Goal: Communication & Community: Answer question/provide support

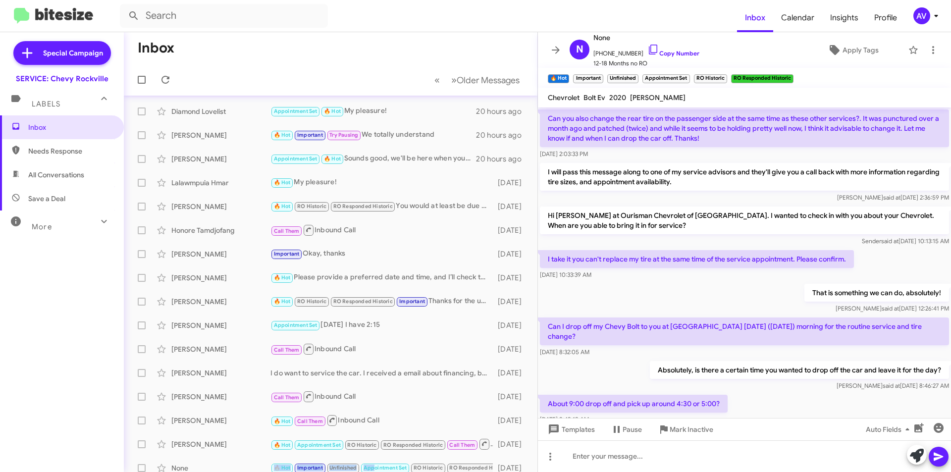
scroll to position [415, 0]
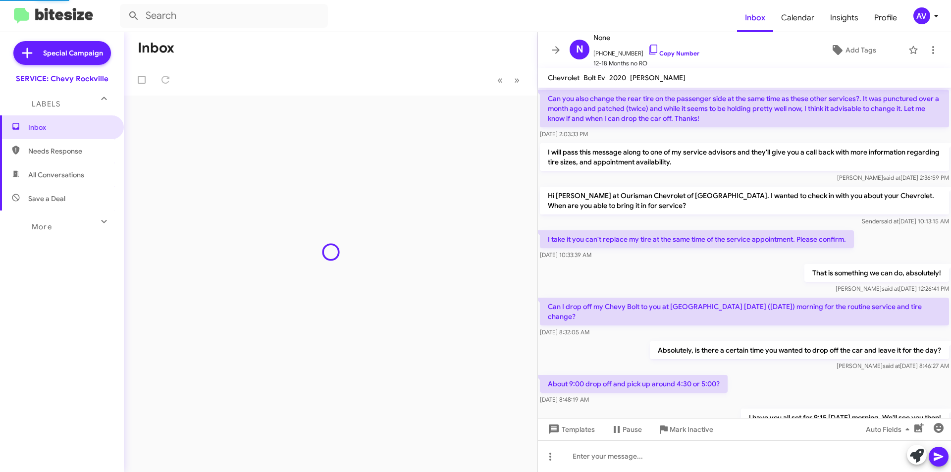
scroll to position [415, 0]
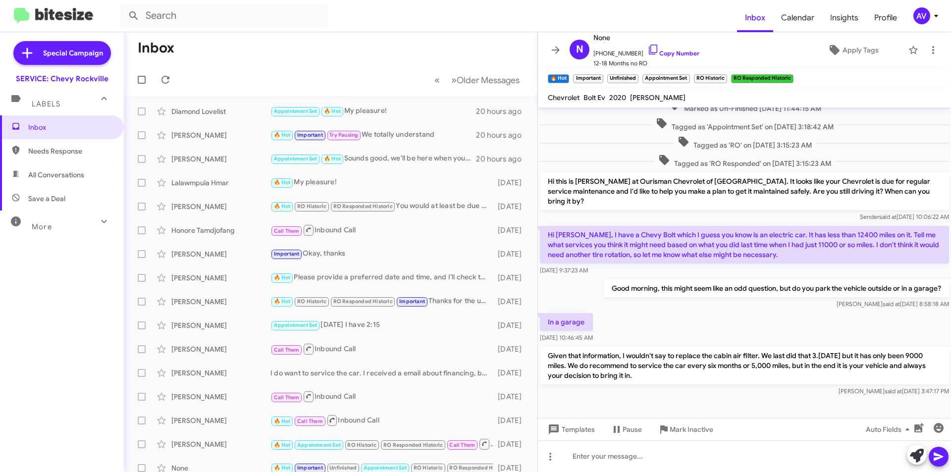
click at [920, 14] on div "AV" at bounding box center [922, 15] width 17 height 17
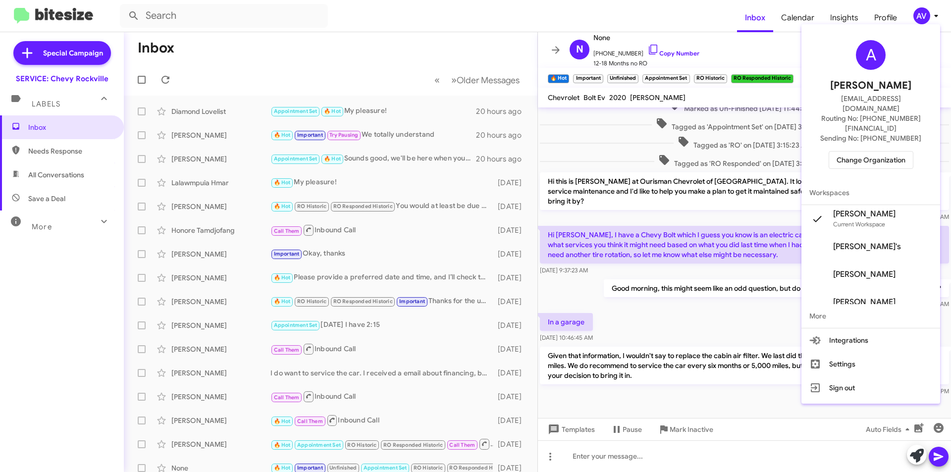
click at [881, 152] on span "Change Organization" at bounding box center [871, 160] width 69 height 17
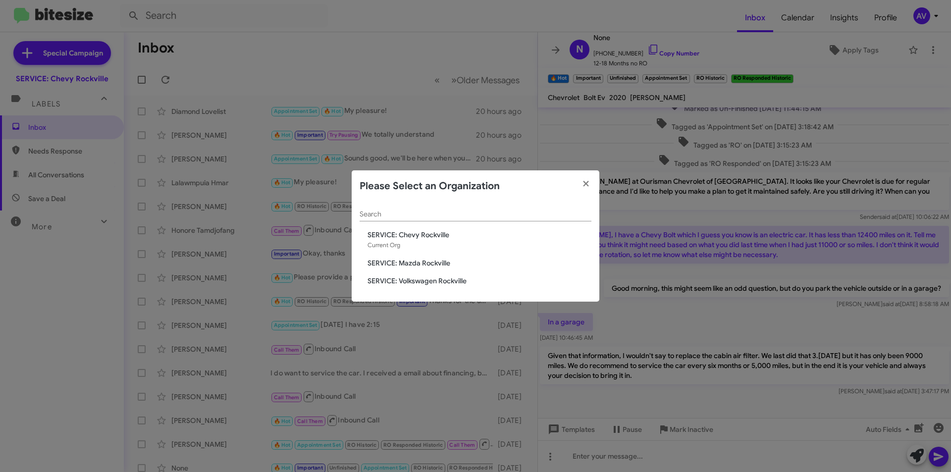
click at [458, 262] on span "SERVICE: Mazda Rockville" at bounding box center [480, 263] width 224 height 10
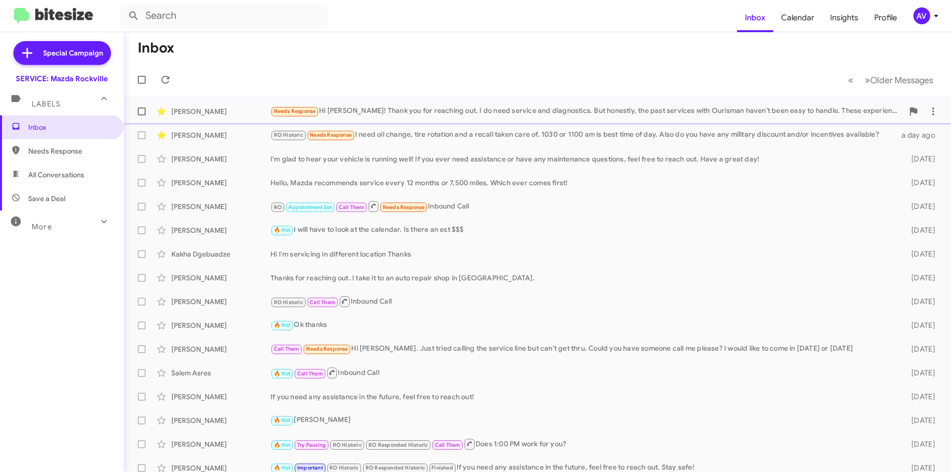
click at [463, 109] on div "Needs Response Hi Keith! Thank you for reaching out. I do need service and diag…" at bounding box center [587, 111] width 633 height 11
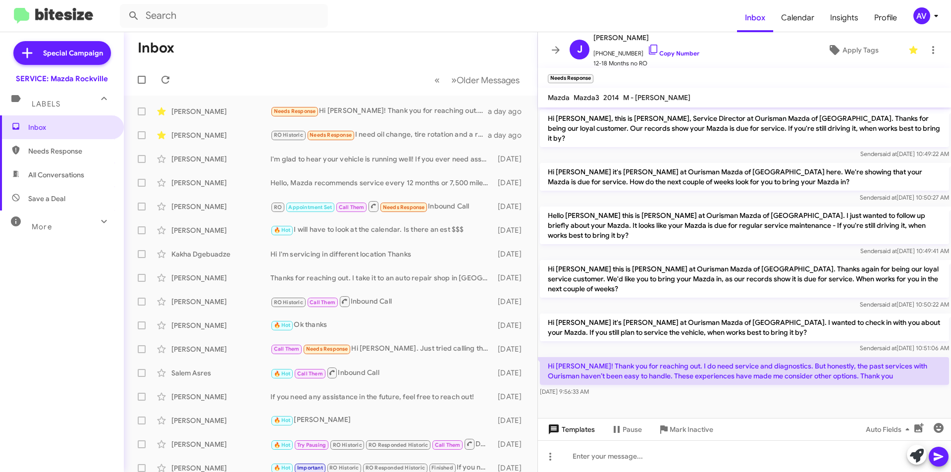
click at [571, 434] on span "Templates" at bounding box center [570, 430] width 49 height 18
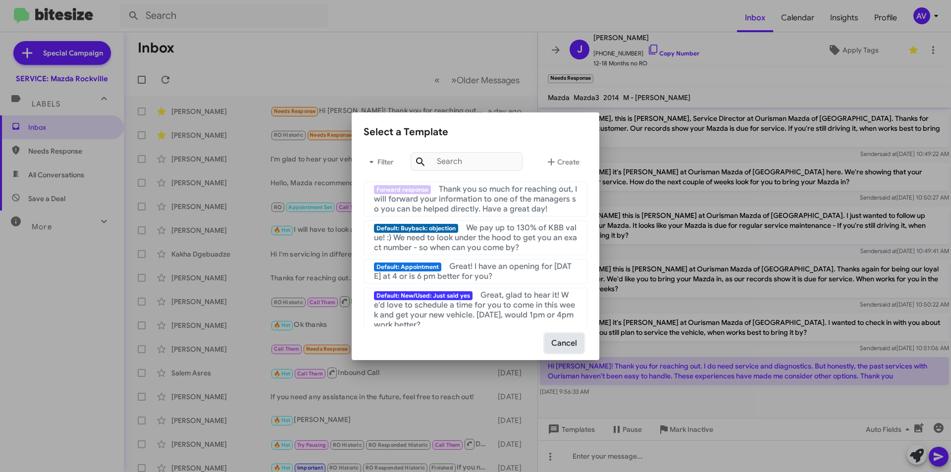
click at [578, 346] on button "Cancel" at bounding box center [564, 343] width 39 height 19
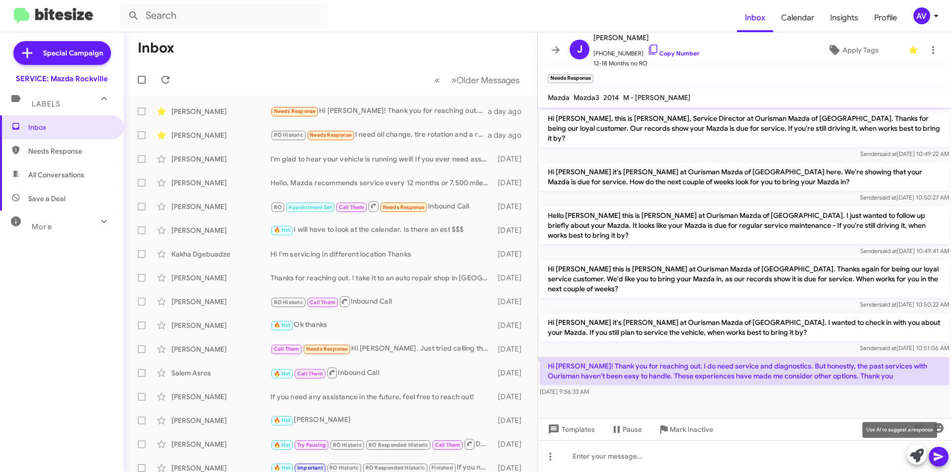
click at [911, 459] on icon at bounding box center [917, 456] width 14 height 14
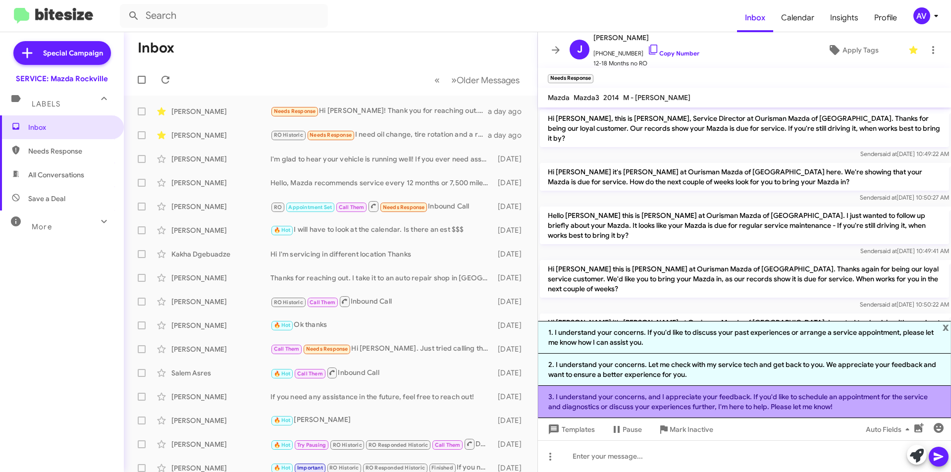
click at [740, 415] on li "3. I understand your concerns, and I appreciate your feedback. If you'd like to…" at bounding box center [744, 402] width 413 height 32
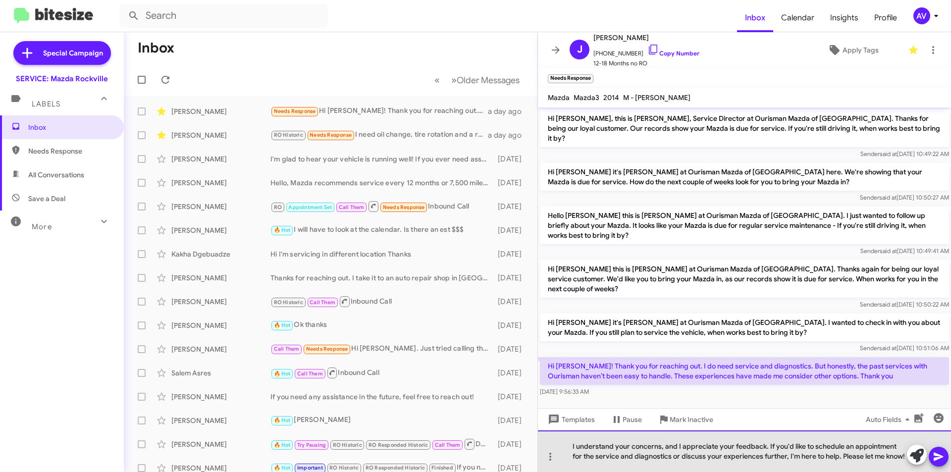
click at [902, 459] on div "I understand your concerns, and I appreciate your feedback. If you'd like to sc…" at bounding box center [744, 452] width 413 height 42
click at [832, 456] on div "I understand your concerns, and I appreciate your feedback. If you'd like to sc…" at bounding box center [744, 452] width 413 height 42
click at [832, 455] on div "I understand your concerns, and I appreciate your feedback. If you'd like to sc…" at bounding box center [744, 452] width 413 height 42
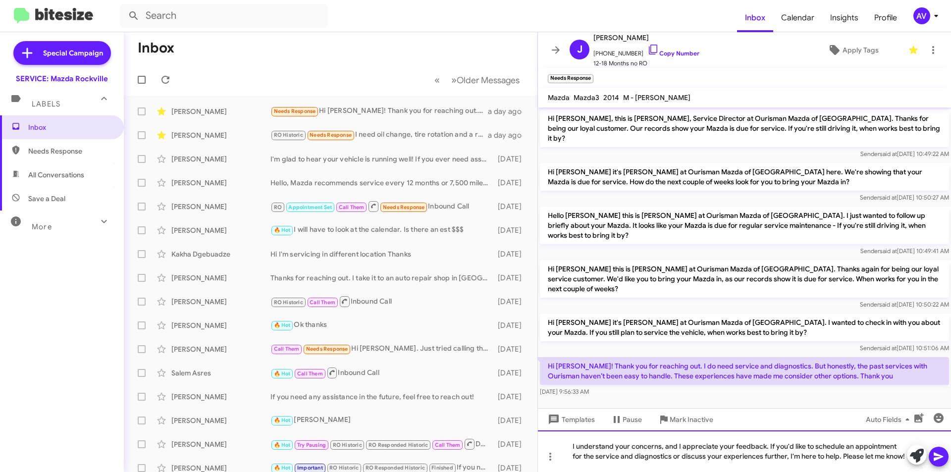
copy div "I understand your concerns, and I appreciate your feedback. If you'd like to sc…"
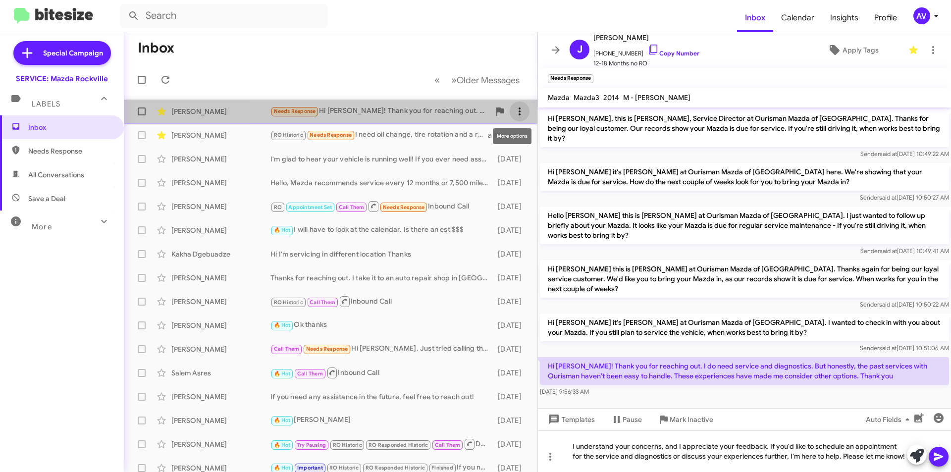
click at [515, 108] on icon at bounding box center [520, 112] width 12 height 12
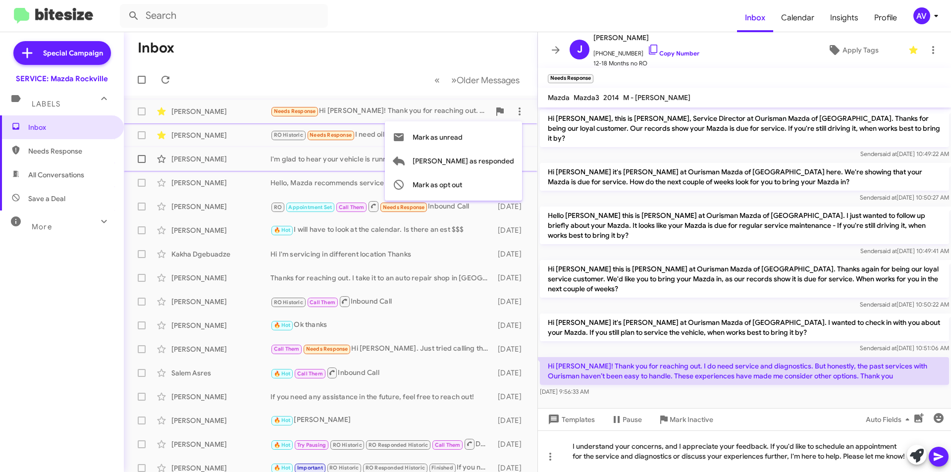
click at [495, 163] on span "Mark as responded" at bounding box center [464, 161] width 102 height 24
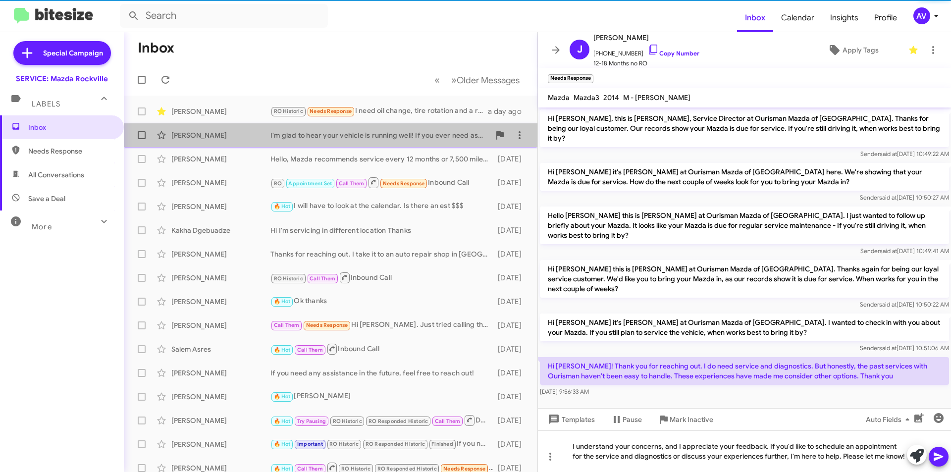
click at [437, 138] on div "I'm glad to hear your vehicle is running well! If you ever need assistance or h…" at bounding box center [381, 135] width 220 height 10
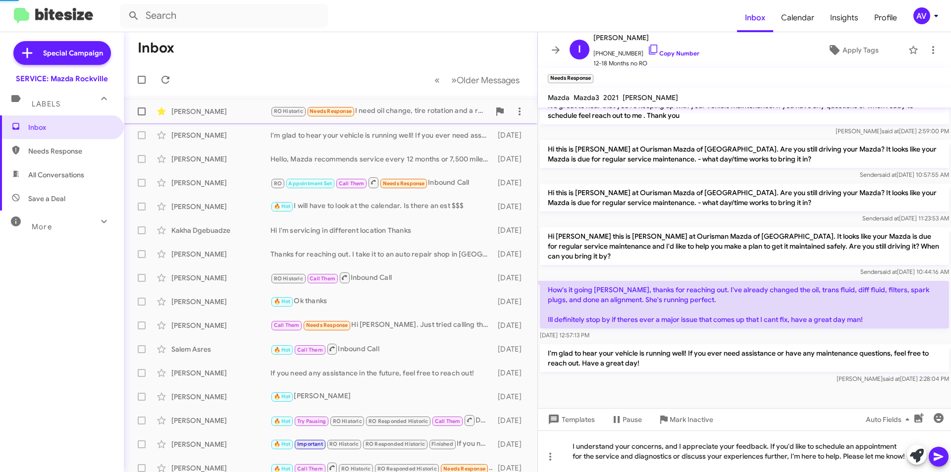
click at [445, 111] on div "RO Historic Needs Response I need oil change, tire rotation and a recall taken …" at bounding box center [381, 111] width 220 height 11
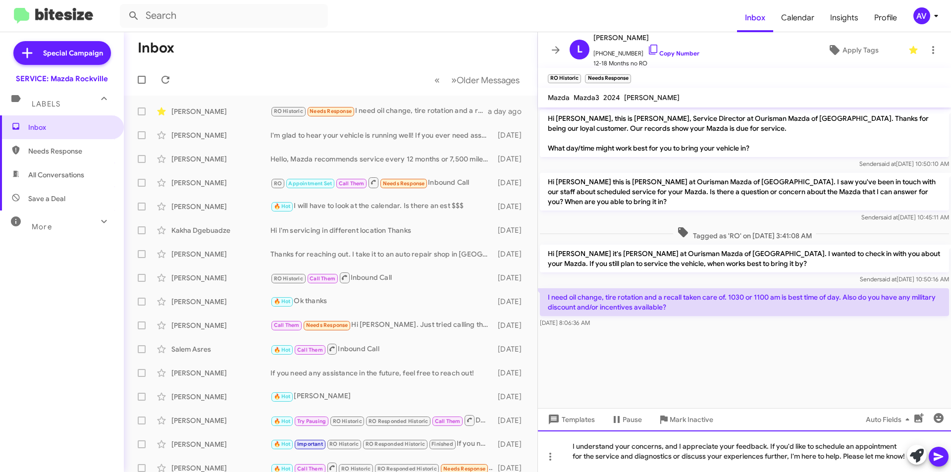
click at [711, 460] on div "I understand your concerns, and I appreciate your feedback. If you'd like to sc…" at bounding box center [744, 452] width 413 height 42
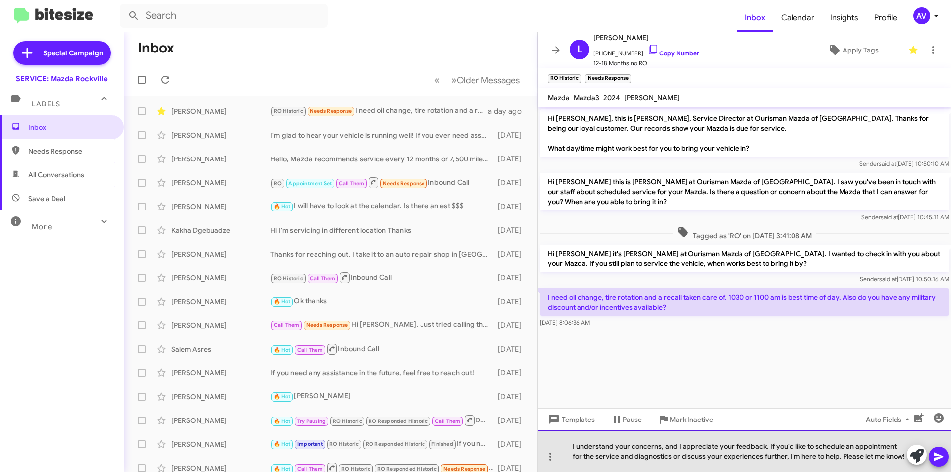
click at [711, 460] on div "I understand your concerns, and I appreciate your feedback. If you'd like to sc…" at bounding box center [744, 452] width 413 height 42
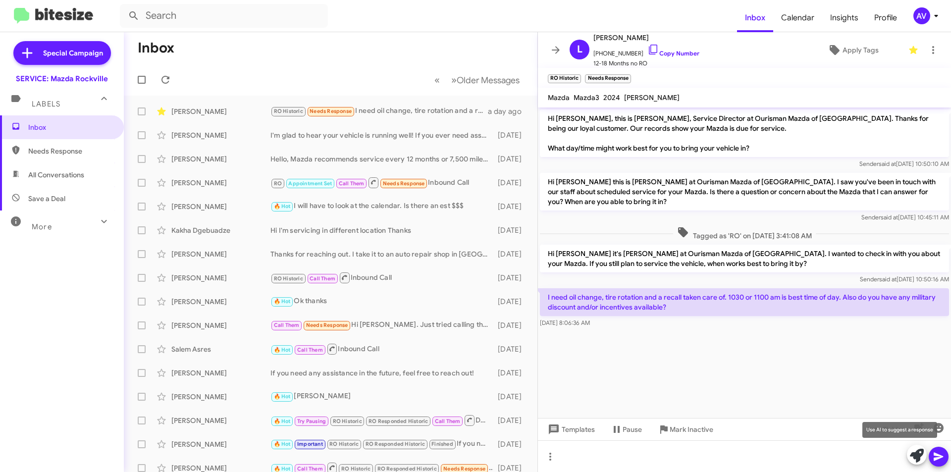
click at [912, 450] on icon at bounding box center [917, 456] width 14 height 14
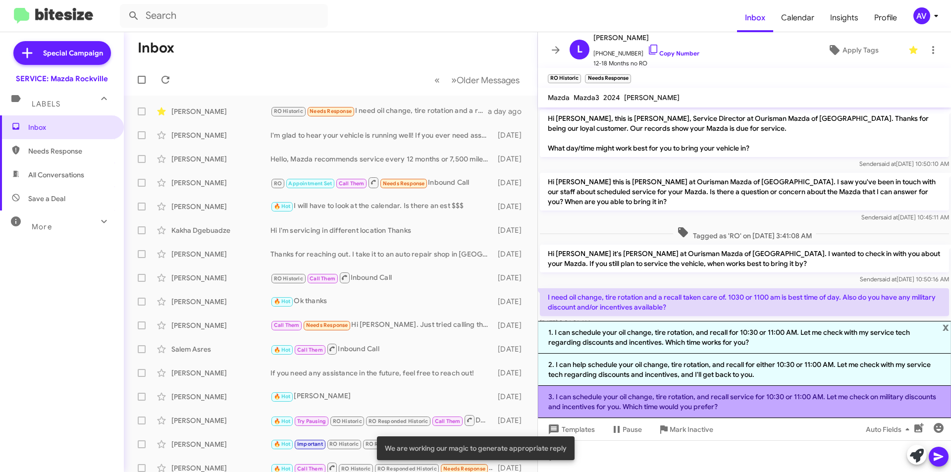
click at [727, 403] on li "3. I can schedule your oil change, tire rotation, and recall service for 10:30 …" at bounding box center [744, 402] width 413 height 32
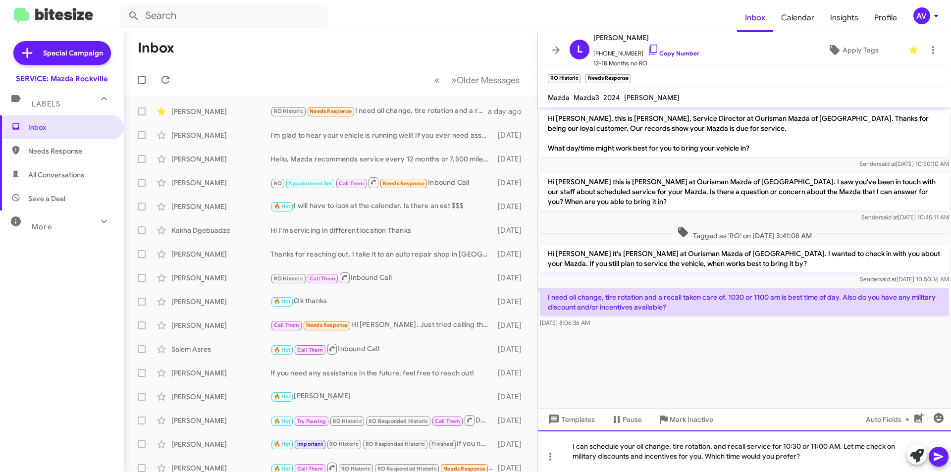
drag, startPoint x: 793, startPoint y: 457, endPoint x: 542, endPoint y: 448, distance: 251.4
click at [542, 448] on div "I can schedule your oil change, tire rotation, and recall service for 10:30 or …" at bounding box center [744, 452] width 413 height 42
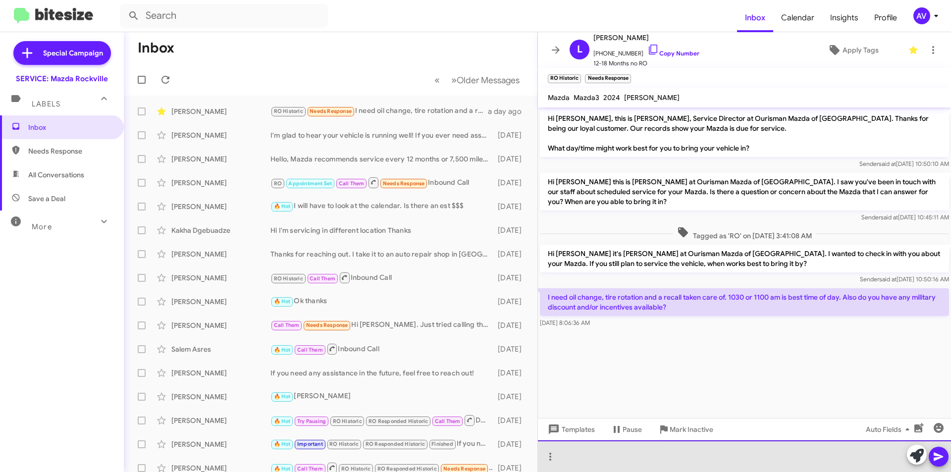
click at [905, 456] on div at bounding box center [744, 457] width 413 height 32
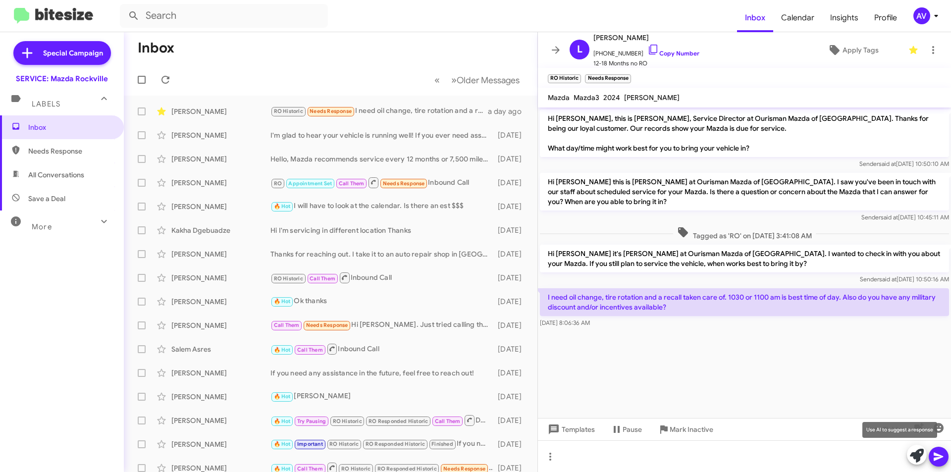
click at [919, 456] on icon at bounding box center [917, 456] width 14 height 14
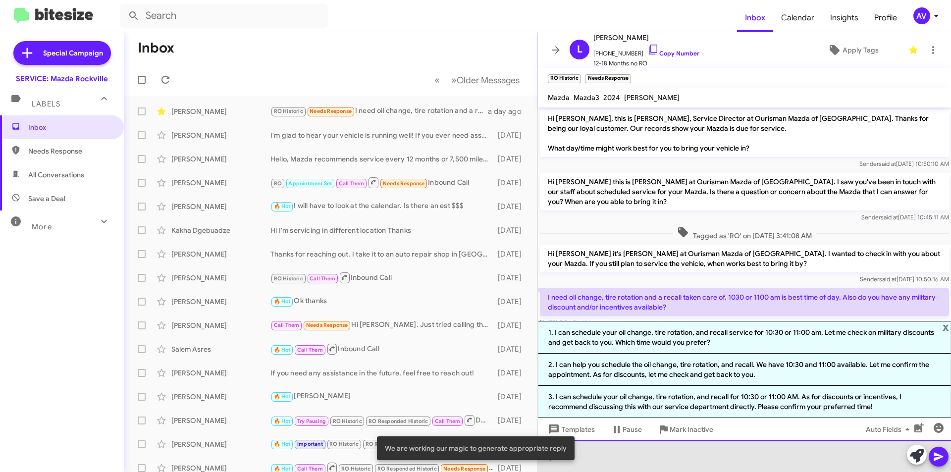
click at [617, 455] on div at bounding box center [744, 457] width 413 height 32
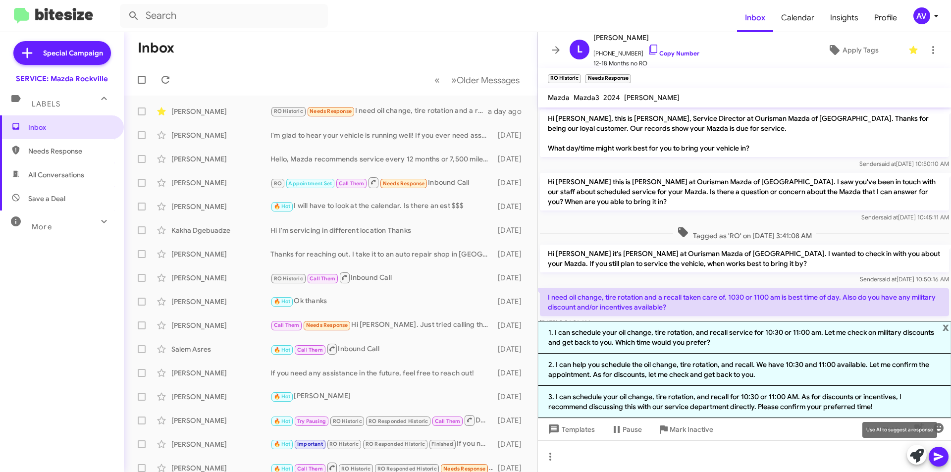
click at [914, 456] on icon at bounding box center [917, 456] width 14 height 14
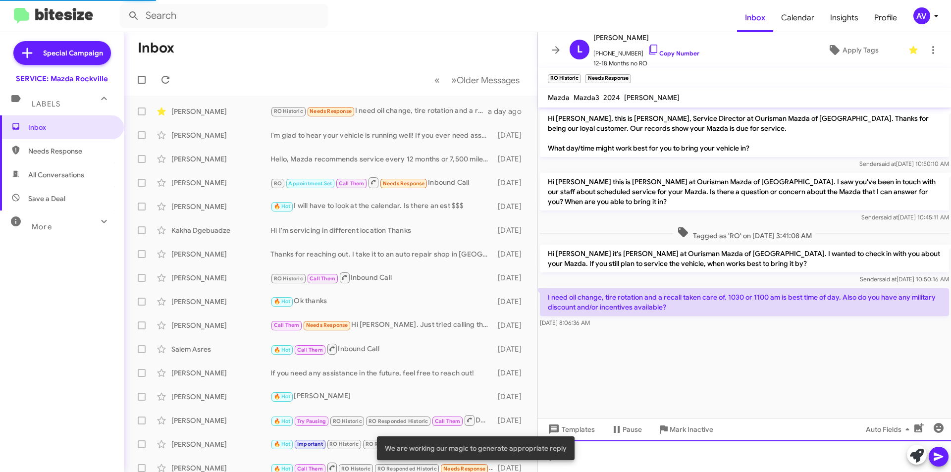
click at [595, 463] on div at bounding box center [744, 457] width 413 height 32
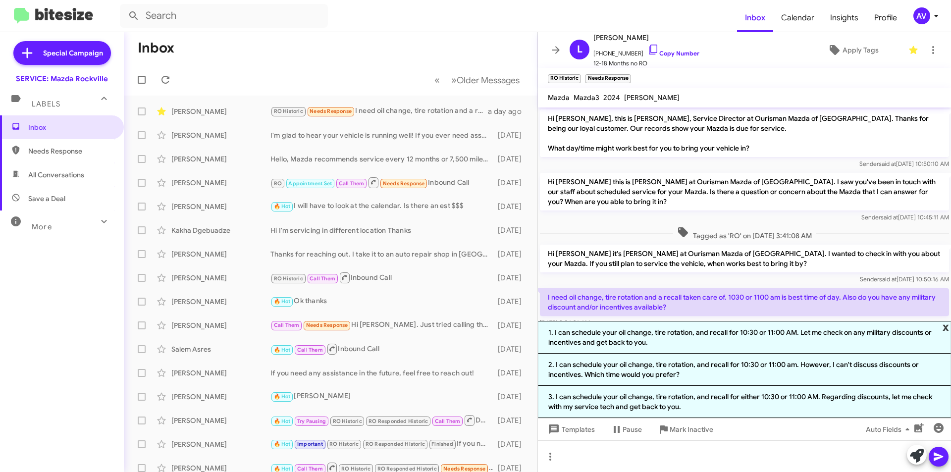
click at [946, 327] on span "x" at bounding box center [946, 327] width 6 height 12
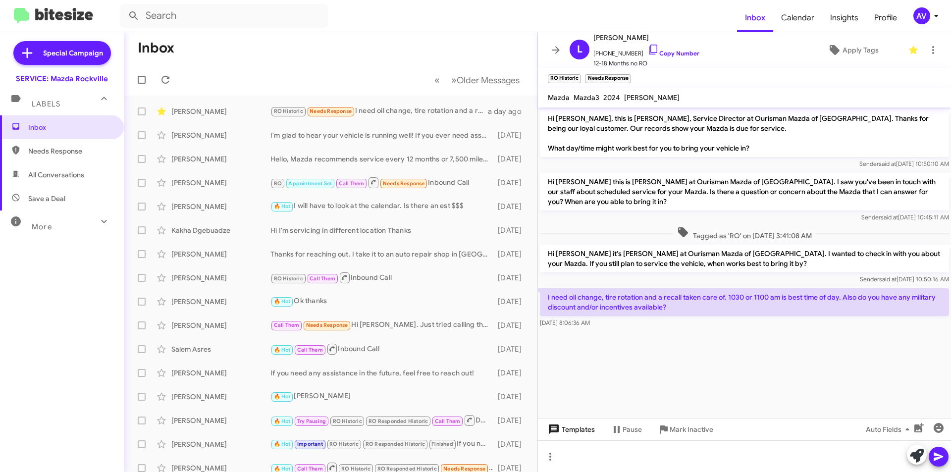
click at [574, 431] on span "Templates" at bounding box center [570, 430] width 49 height 18
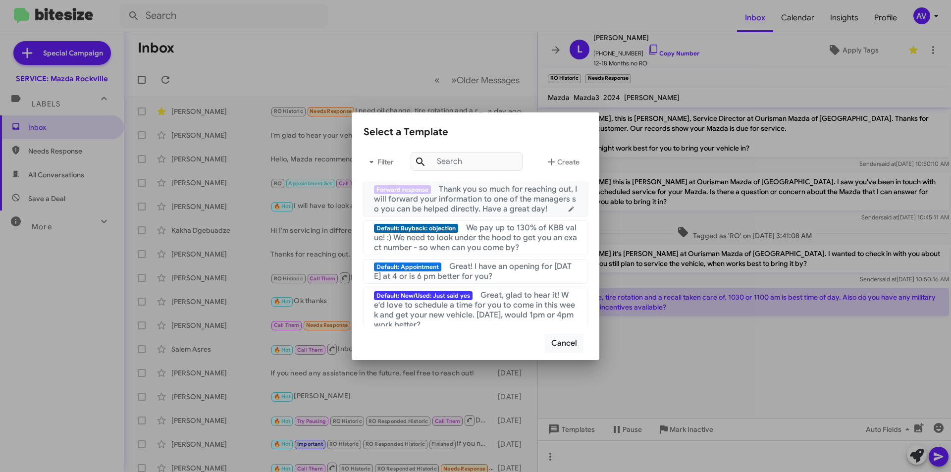
click at [526, 203] on span "Thank you so much for reaching out, I will forward your information to one of t…" at bounding box center [475, 199] width 203 height 30
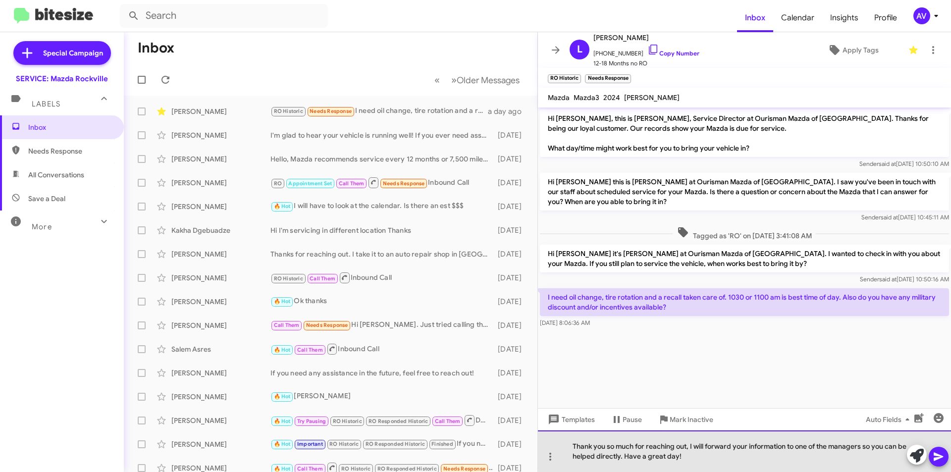
drag, startPoint x: 833, startPoint y: 446, endPoint x: 863, endPoint y: 440, distance: 31.0
click at [863, 440] on div "Thank you so much for reaching out, I will forward your information to one of t…" at bounding box center [744, 452] width 413 height 42
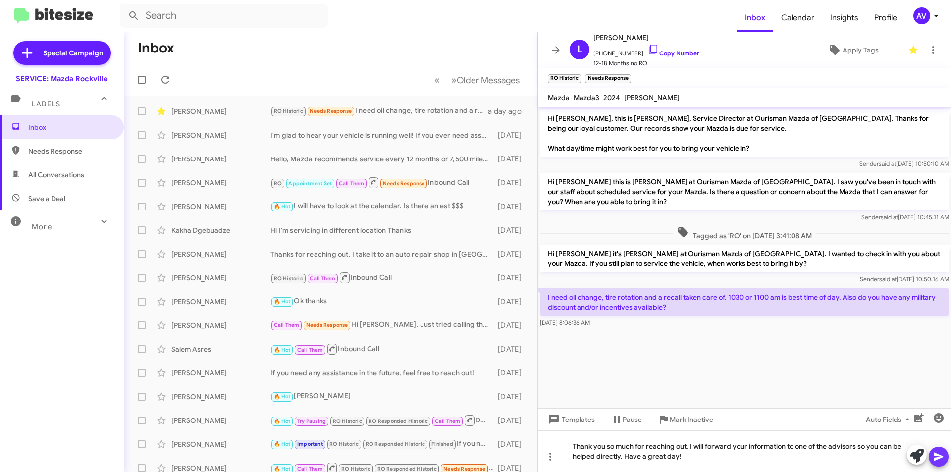
click at [942, 460] on icon at bounding box center [939, 457] width 12 height 12
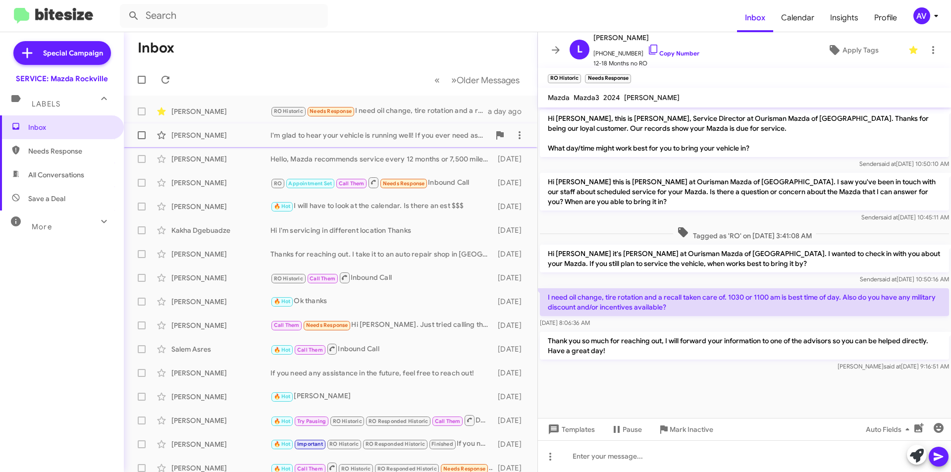
click at [378, 143] on div "Isaiah Bowens I'm glad to hear your vehicle is running well! If you ever need a…" at bounding box center [331, 135] width 398 height 20
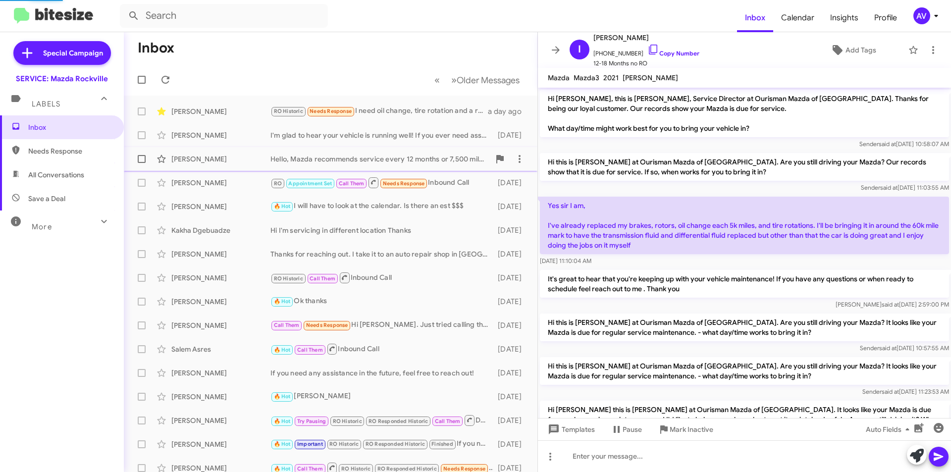
scroll to position [164, 0]
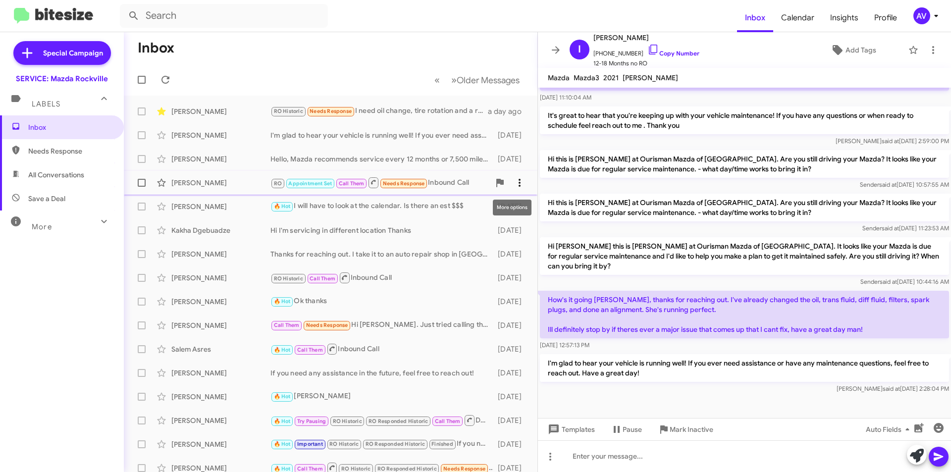
click at [521, 179] on span at bounding box center [520, 183] width 20 height 12
click at [498, 229] on span "Mark as responded" at bounding box center [464, 233] width 102 height 24
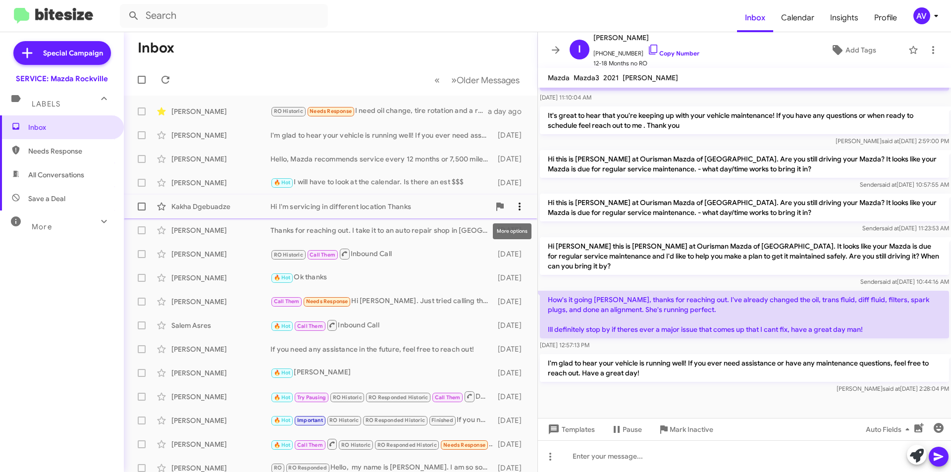
click at [518, 208] on span at bounding box center [520, 207] width 20 height 12
click at [412, 202] on div at bounding box center [475, 236] width 951 height 472
click at [428, 306] on div "Call Them Needs Response Hi Keith. Just tried calling the service line but can'…" at bounding box center [381, 301] width 220 height 11
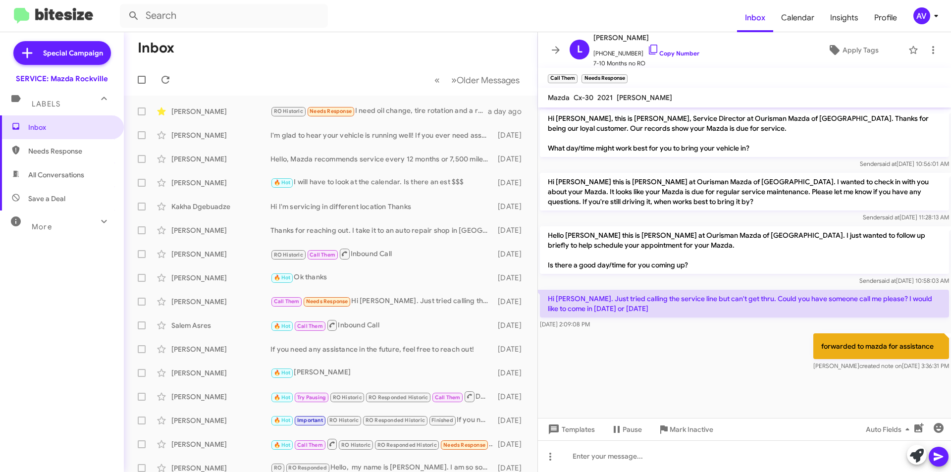
click at [411, 97] on mat-action-list "Larry Johnson RO Historic Needs Response I need oil change, tire rotation and a…" at bounding box center [331, 312] width 414 height 432
click at [427, 111] on div "RO Historic Needs Response I need oil change, tire rotation and a recall taken …" at bounding box center [381, 111] width 220 height 11
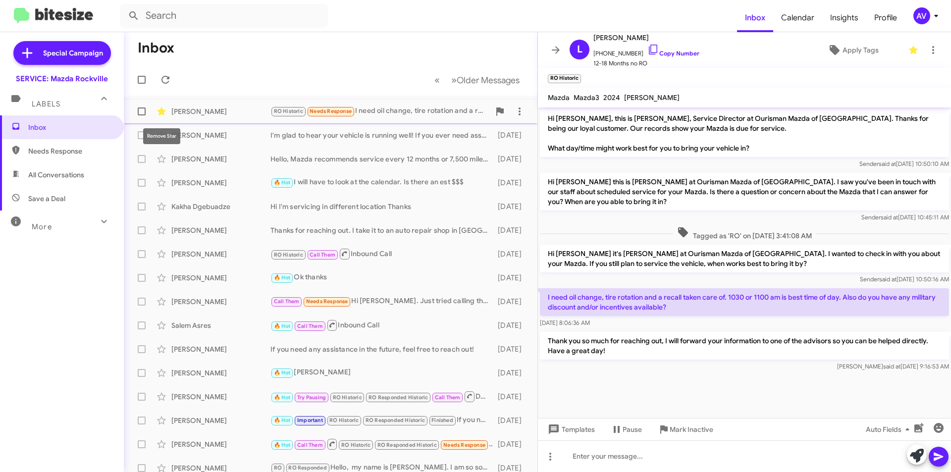
click at [160, 112] on icon at bounding box center [161, 112] width 8 height 8
click at [552, 455] on icon at bounding box center [551, 457] width 12 height 12
click at [567, 436] on button "note" at bounding box center [571, 431] width 61 height 24
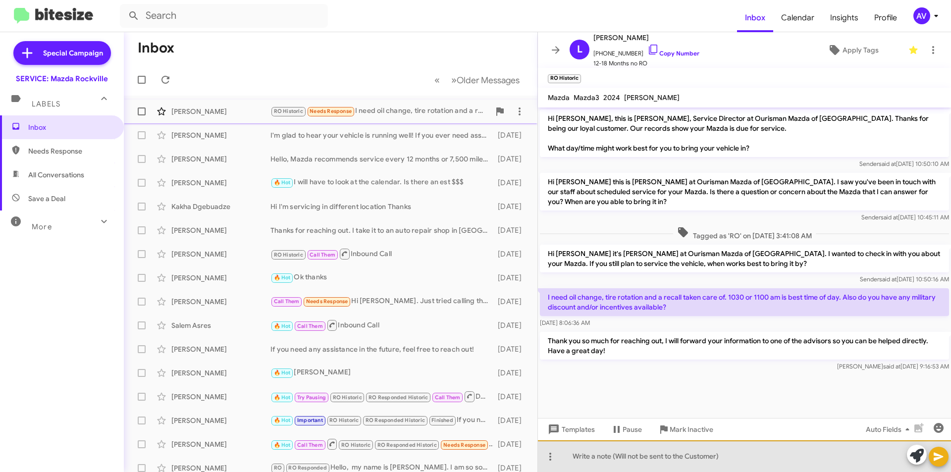
click at [587, 460] on div at bounding box center [744, 457] width 413 height 32
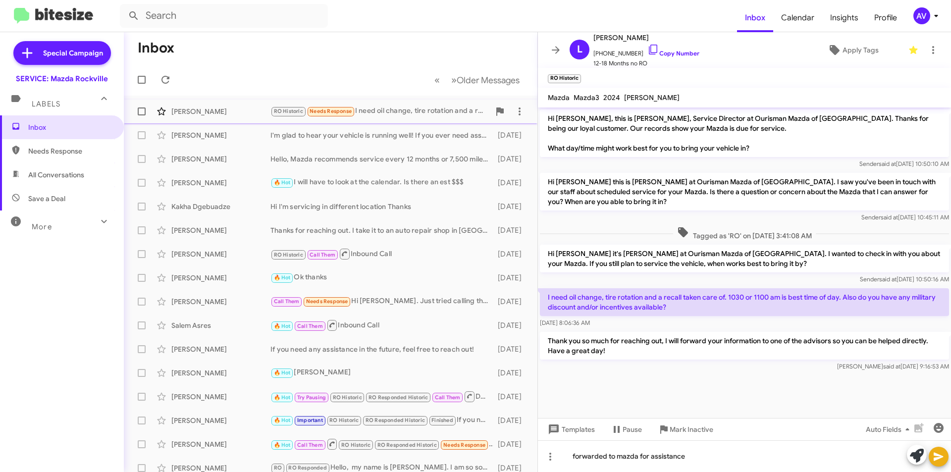
click at [937, 457] on icon at bounding box center [939, 457] width 12 height 12
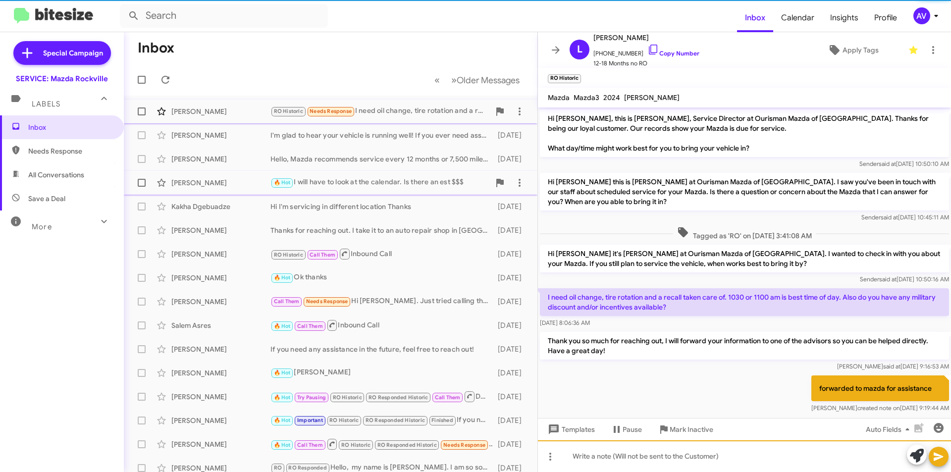
scroll to position [14, 0]
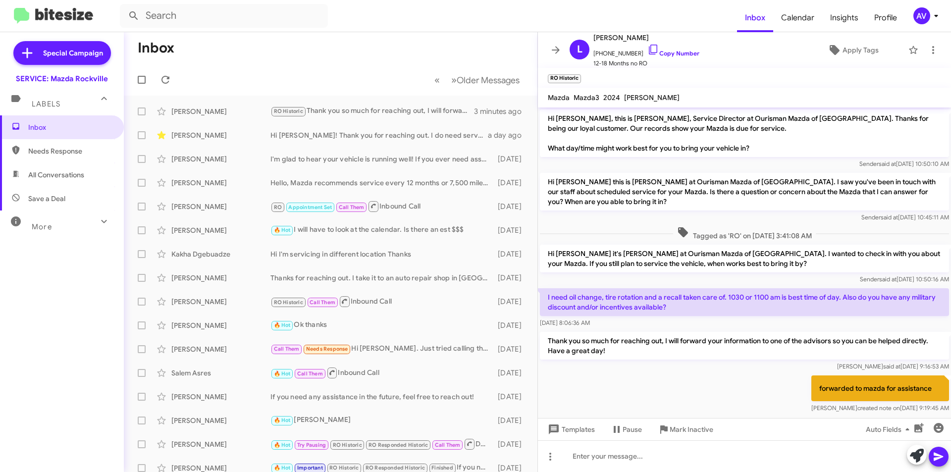
click at [916, 14] on div "AV" at bounding box center [922, 15] width 17 height 17
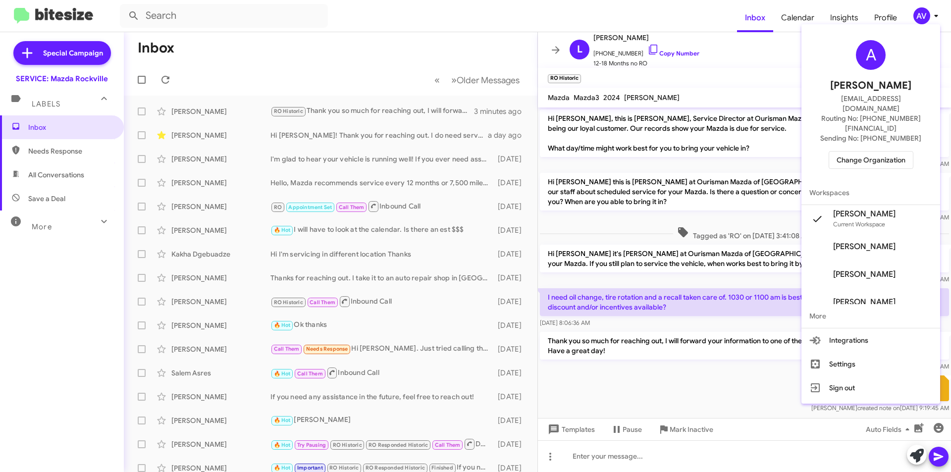
click at [305, 62] on div at bounding box center [475, 236] width 951 height 472
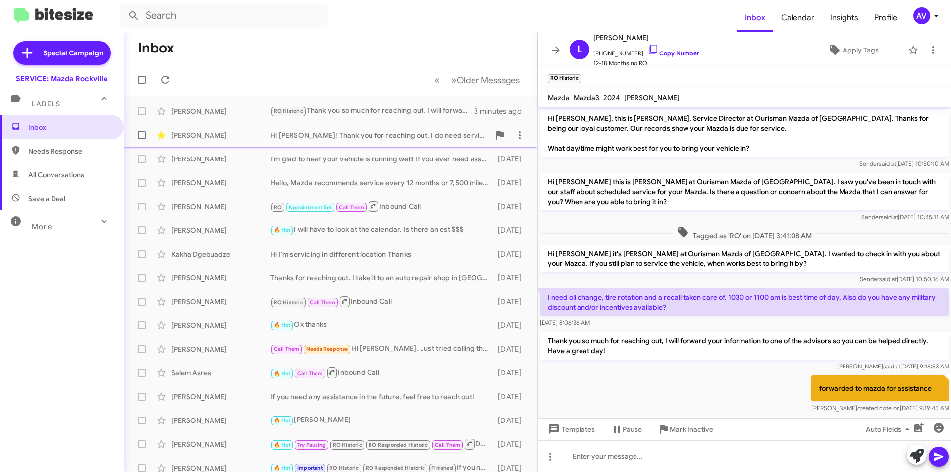
click at [332, 135] on div "Hi Keith! Thank you for reaching out. I do need service and diagnostics. But ho…" at bounding box center [381, 135] width 220 height 10
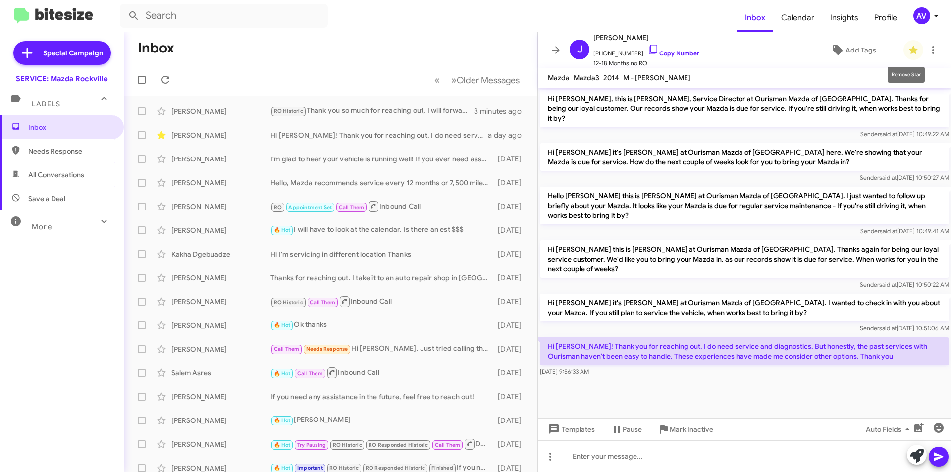
click at [909, 52] on icon at bounding box center [913, 50] width 8 height 8
click at [928, 51] on icon at bounding box center [934, 50] width 12 height 12
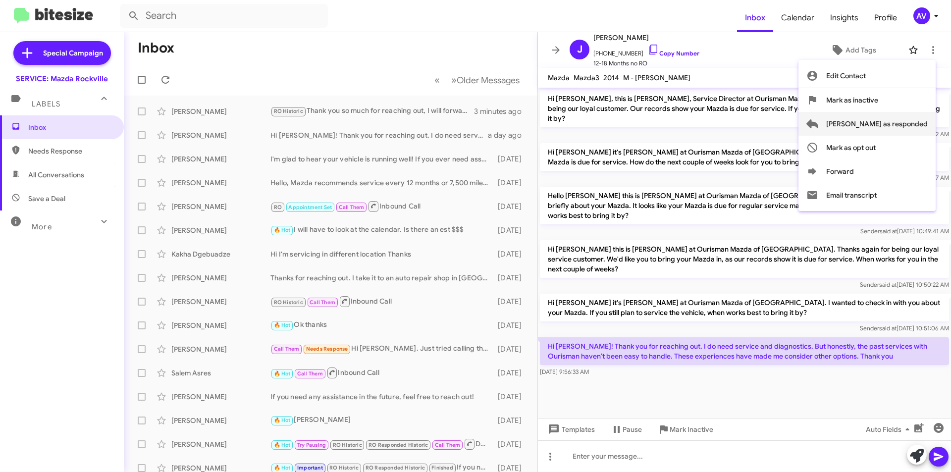
click at [916, 134] on span "Mark as responded" at bounding box center [878, 124] width 102 height 24
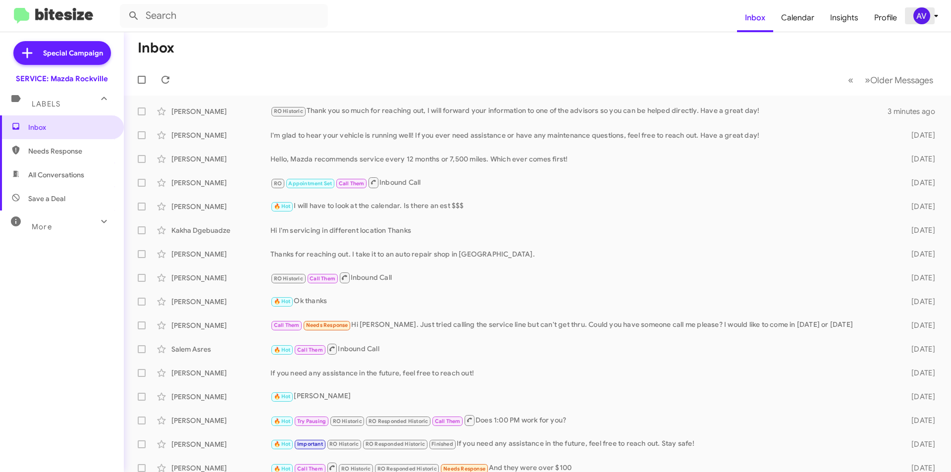
click at [928, 10] on span "AV" at bounding box center [928, 15] width 30 height 17
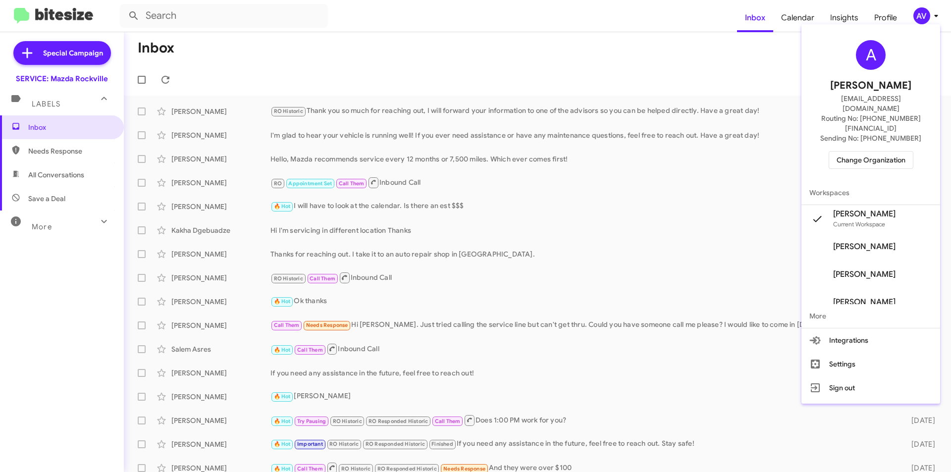
click at [884, 152] on span "Change Organization" at bounding box center [871, 160] width 69 height 17
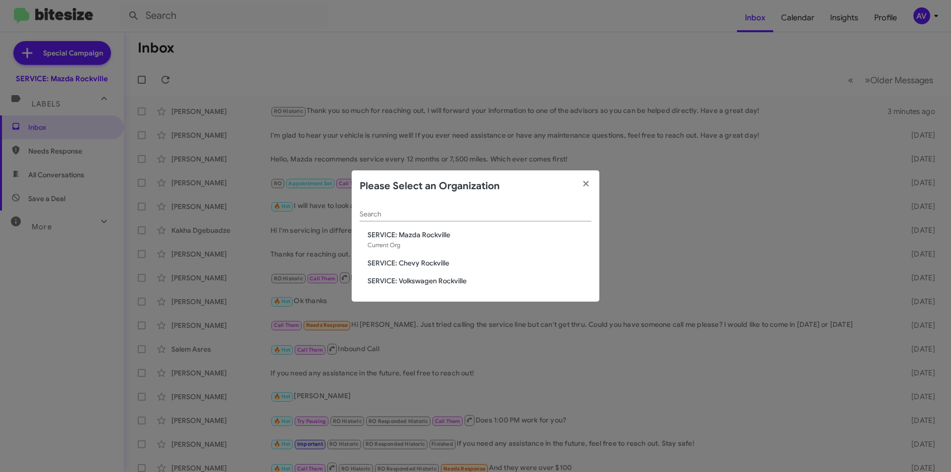
click at [424, 281] on span "SERVICE: Volkswagen Rockville" at bounding box center [480, 281] width 224 height 10
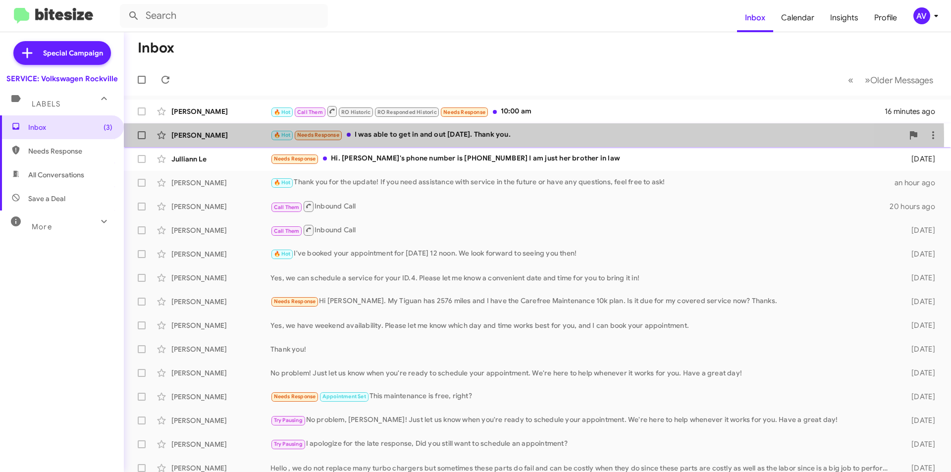
click at [469, 140] on div "🔥 Hot Needs Response I was able to get in and out [DATE]. Thank you." at bounding box center [587, 134] width 633 height 11
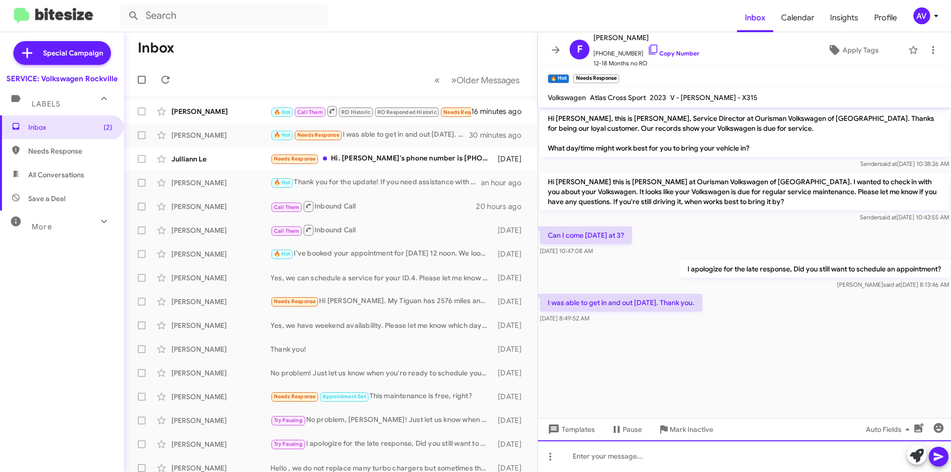
click at [904, 454] on div at bounding box center [744, 457] width 413 height 32
click at [910, 454] on icon at bounding box center [917, 456] width 14 height 14
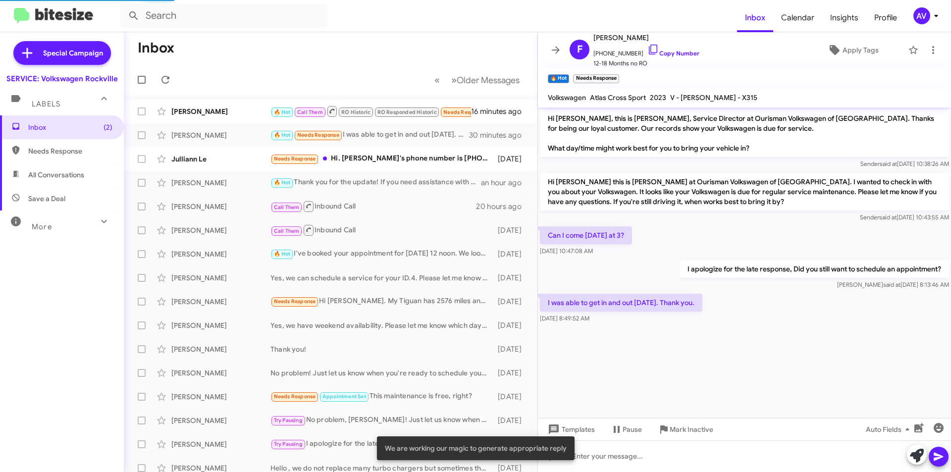
click at [910, 454] on icon at bounding box center [917, 456] width 14 height 14
click at [908, 454] on button at bounding box center [917, 455] width 20 height 20
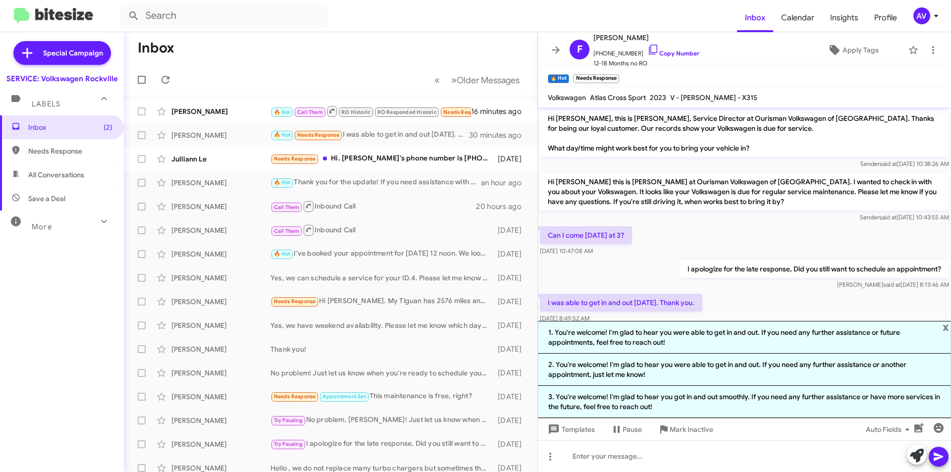
click at [710, 347] on li "1. You're welcome! I'm glad to hear you were able to get in and out. If you nee…" at bounding box center [744, 337] width 413 height 33
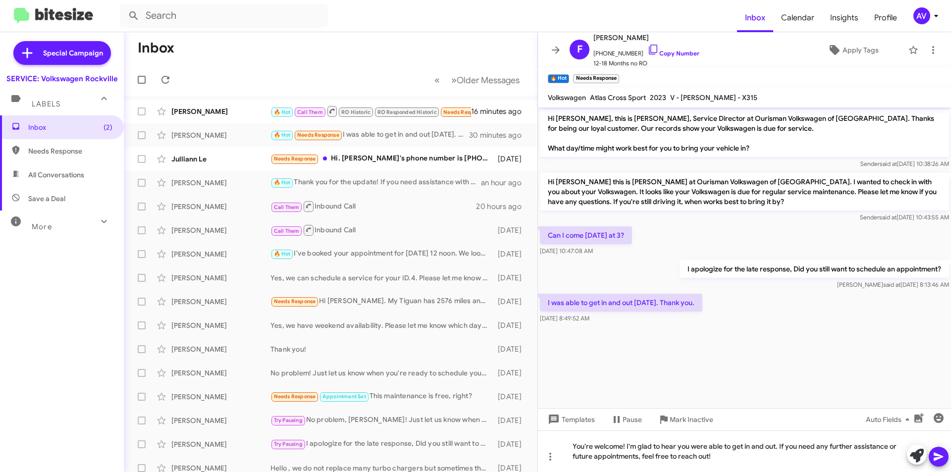
click at [945, 459] on icon at bounding box center [939, 457] width 12 height 12
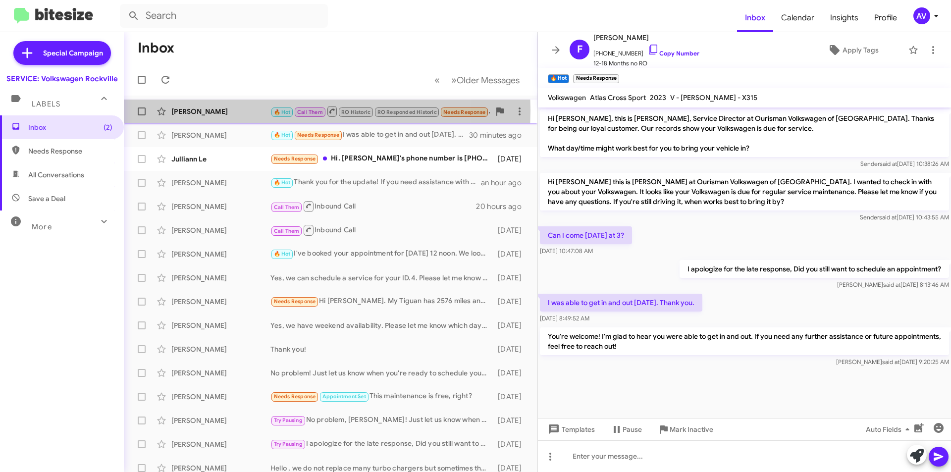
click at [249, 111] on div "[PERSON_NAME]" at bounding box center [220, 112] width 99 height 10
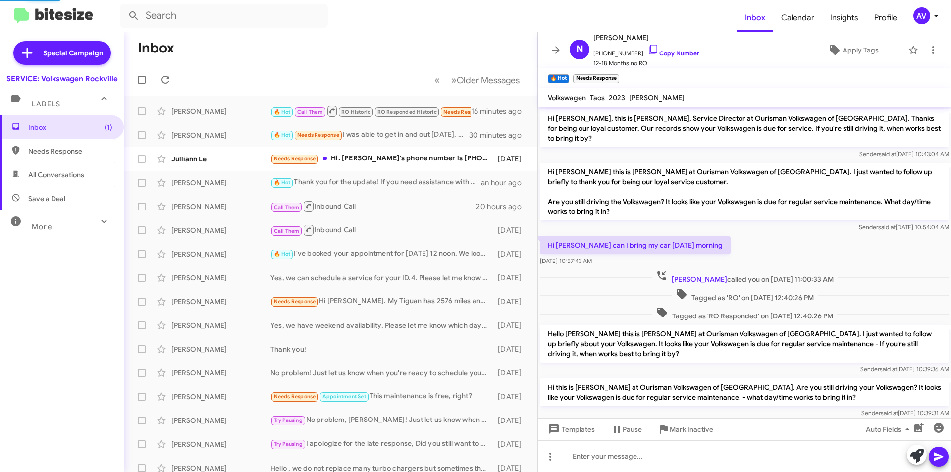
scroll to position [207, 0]
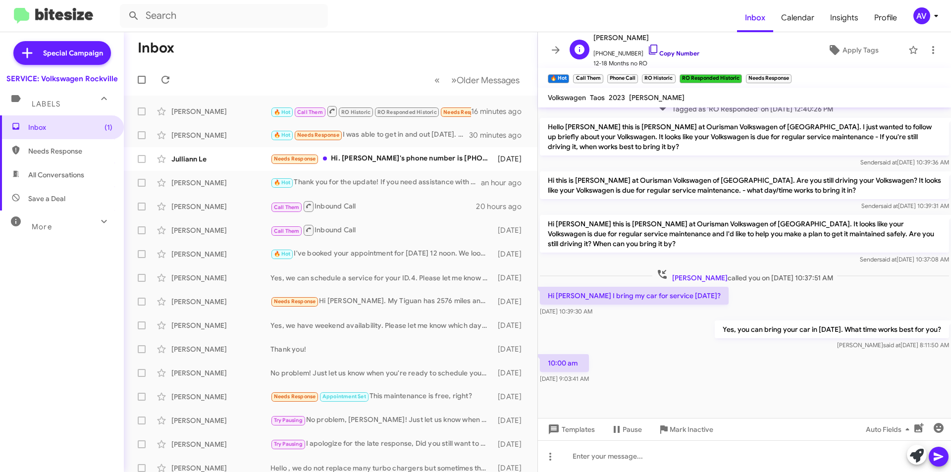
click at [648, 50] on icon at bounding box center [654, 50] width 12 height 12
click at [649, 53] on icon at bounding box center [653, 50] width 8 height 10
click at [590, 455] on div at bounding box center [744, 457] width 413 height 32
click at [643, 458] on div "I only have 11:00AM avaialble. Does thst work for you?" at bounding box center [744, 457] width 413 height 32
click at [698, 453] on div "I only have 11:00AM available. Does thst work for you?" at bounding box center [744, 457] width 413 height 32
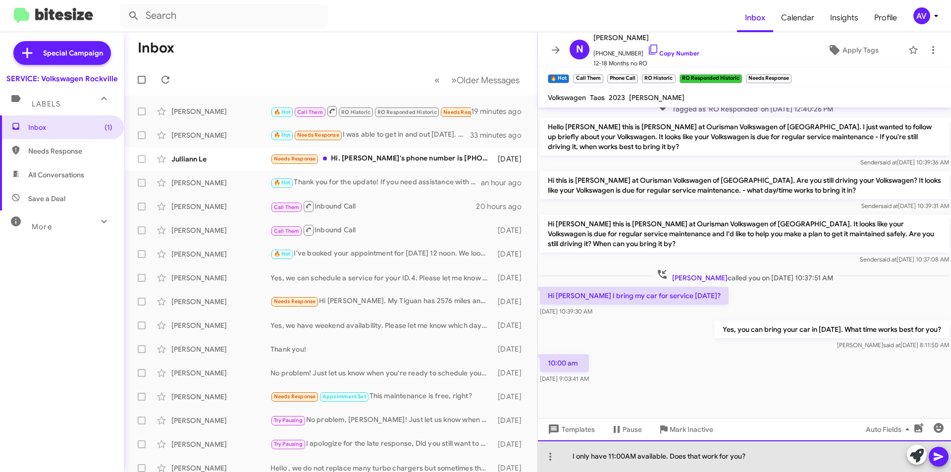
click at [625, 456] on div "I only have 11:00AM available. Does that work for you?" at bounding box center [744, 457] width 413 height 32
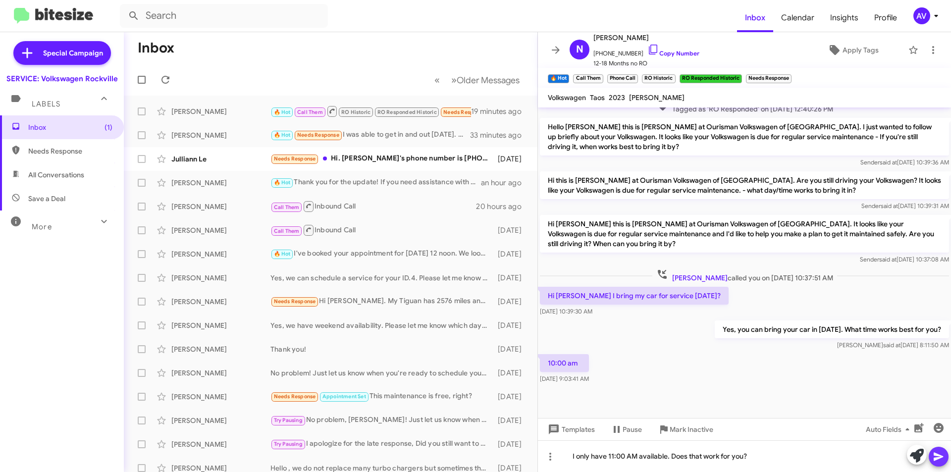
click at [941, 461] on icon at bounding box center [939, 457] width 12 height 12
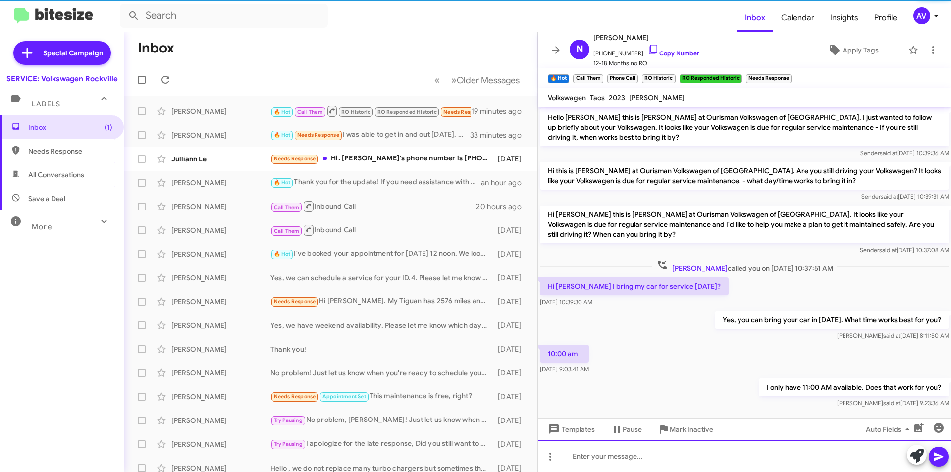
scroll to position [243, 0]
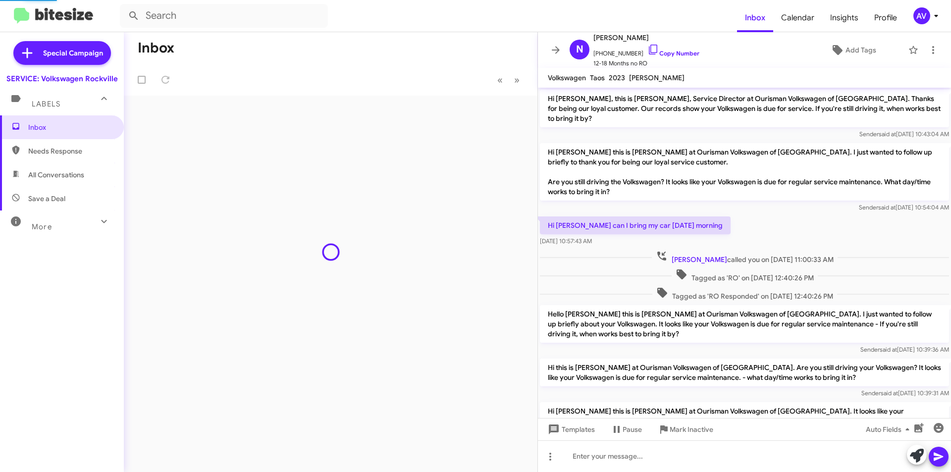
scroll to position [223, 0]
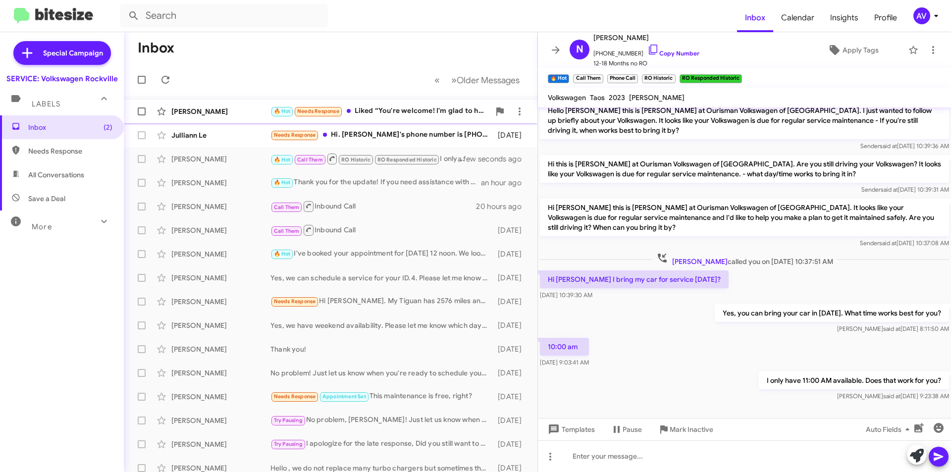
click at [427, 116] on div "🔥 Hot Needs Response Liked “You're welcome! I'm glad to hear you were able to g…" at bounding box center [381, 111] width 220 height 11
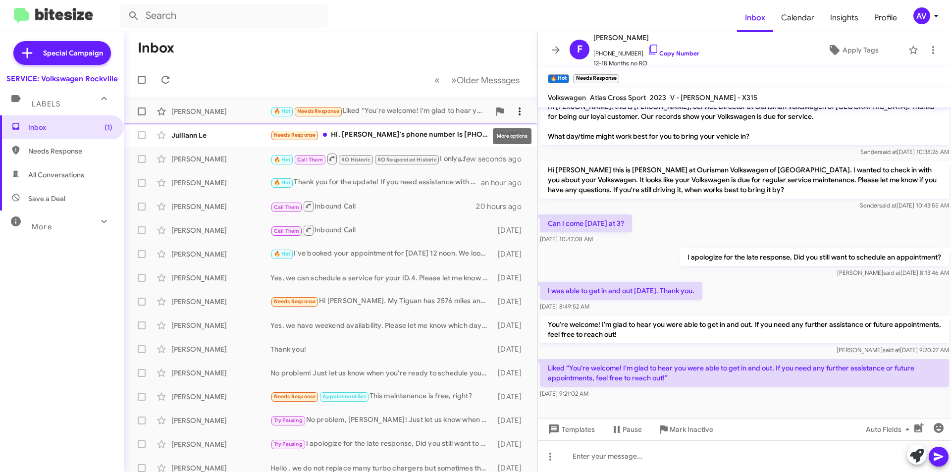
click at [518, 113] on span at bounding box center [520, 112] width 20 height 12
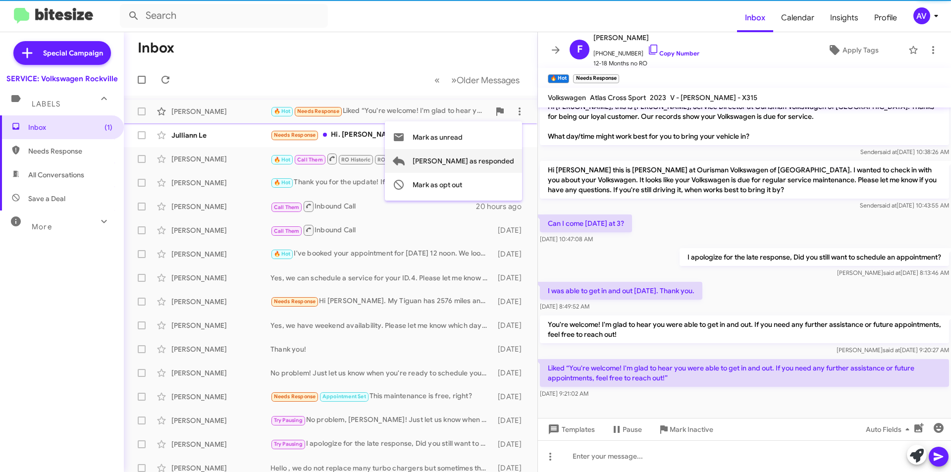
click at [504, 159] on span "Mark as responded" at bounding box center [464, 161] width 102 height 24
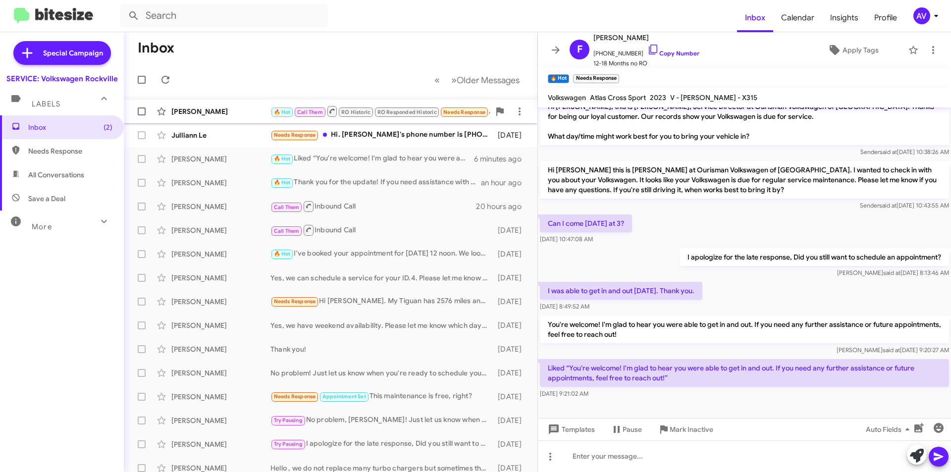
click at [229, 111] on div "[PERSON_NAME]" at bounding box center [220, 112] width 99 height 10
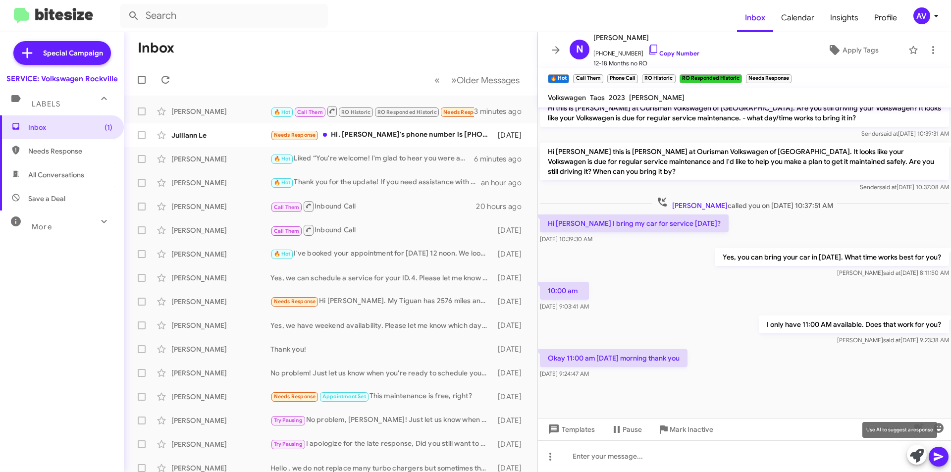
click at [911, 455] on icon at bounding box center [917, 456] width 14 height 14
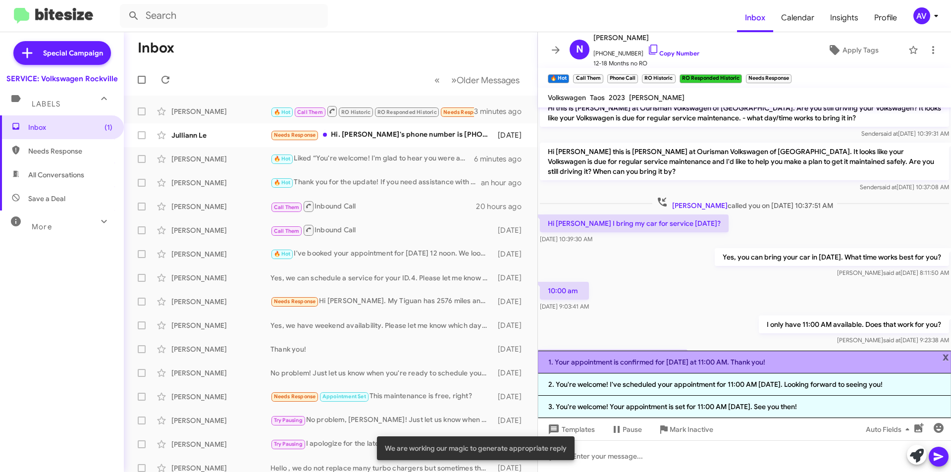
click at [612, 363] on li "1. Your appointment is confirmed for tomorrow at 11:00 AM. Thank you!" at bounding box center [744, 362] width 413 height 23
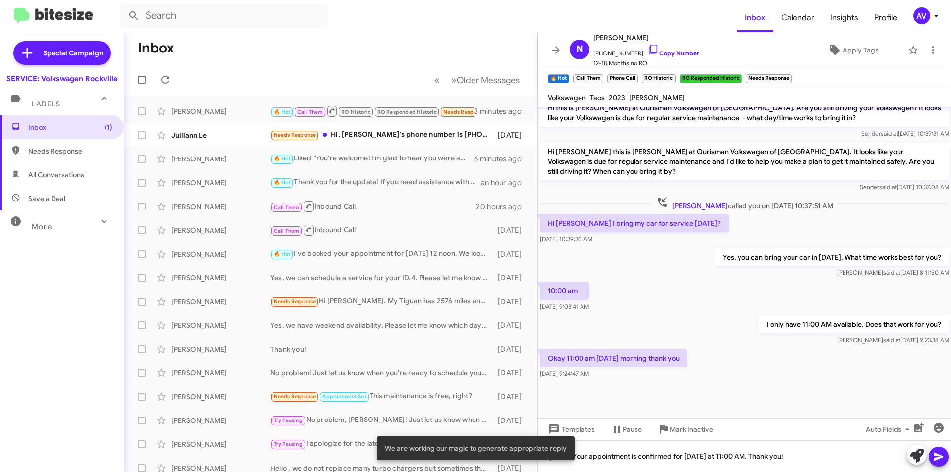
click at [941, 455] on icon at bounding box center [939, 457] width 12 height 12
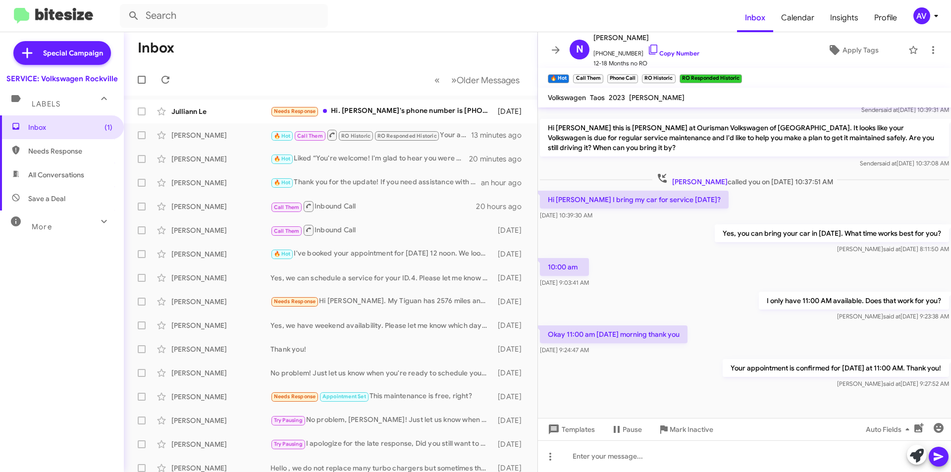
scroll to position [316, 0]
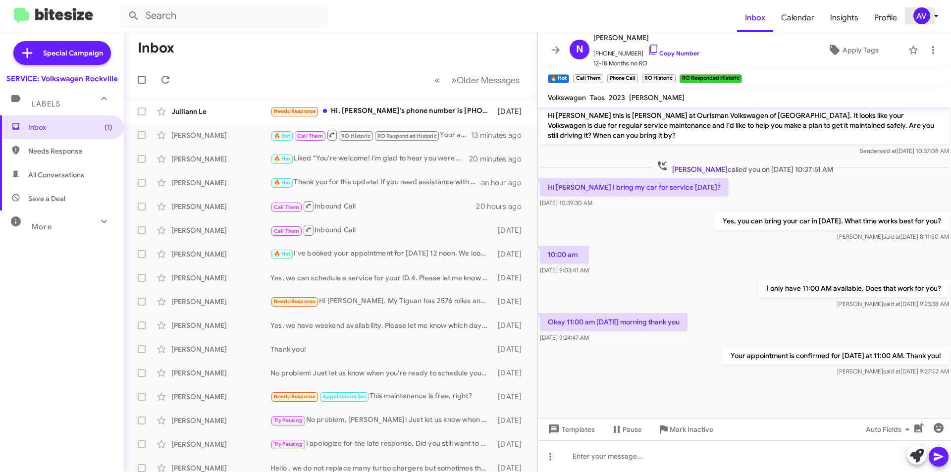
click at [934, 20] on icon at bounding box center [937, 16] width 12 height 12
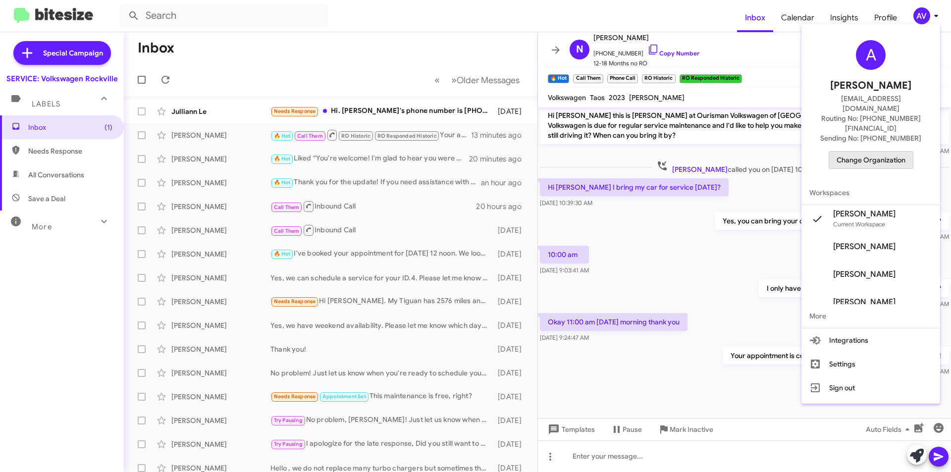
click at [874, 152] on span "Change Organization" at bounding box center [871, 160] width 69 height 17
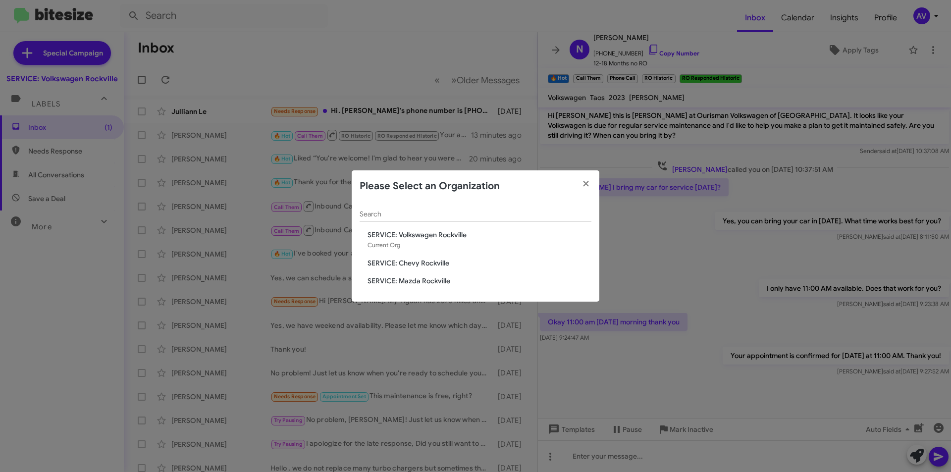
click at [431, 266] on span "SERVICE: Chevy Rockville" at bounding box center [480, 263] width 224 height 10
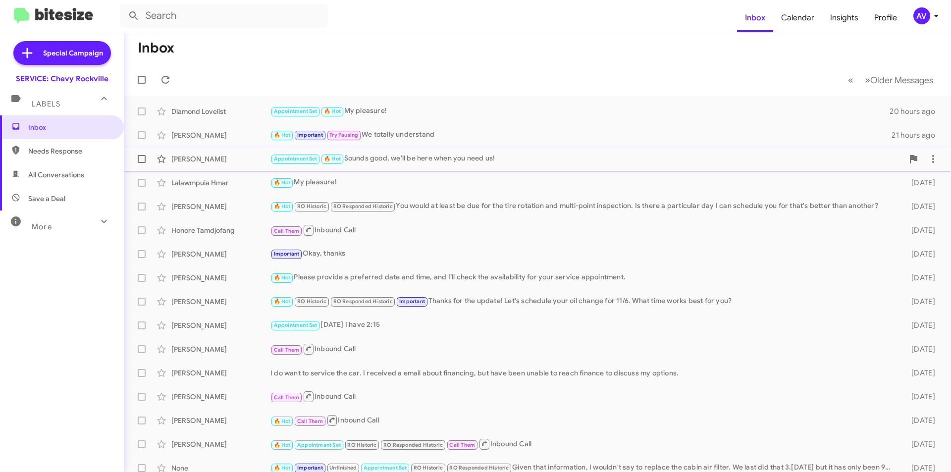
click at [491, 165] on div "Appointment Set 🔥 Hot Sounds good, we'll be here when you need us!" at bounding box center [587, 158] width 633 height 11
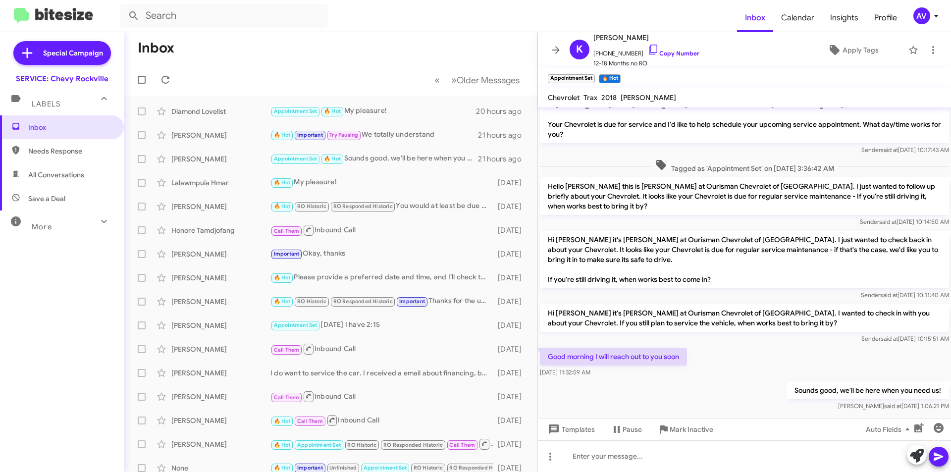
scroll to position [250, 0]
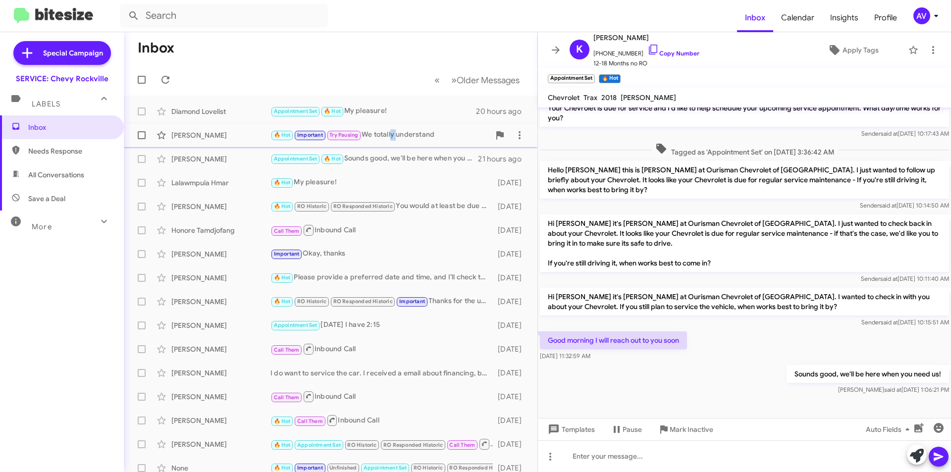
drag, startPoint x: 392, startPoint y: 132, endPoint x: 400, endPoint y: 135, distance: 8.2
click at [398, 139] on div "🔥 Hot Important Try Pausing We totally understand" at bounding box center [381, 134] width 220 height 11
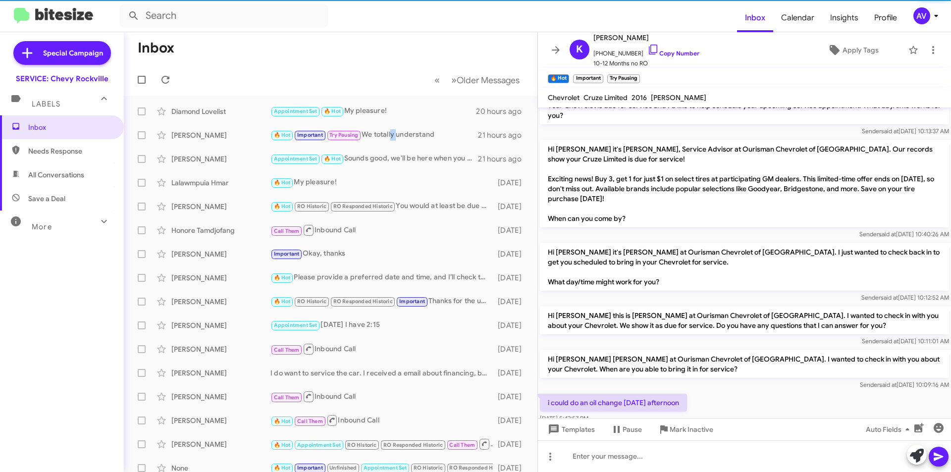
scroll to position [99, 0]
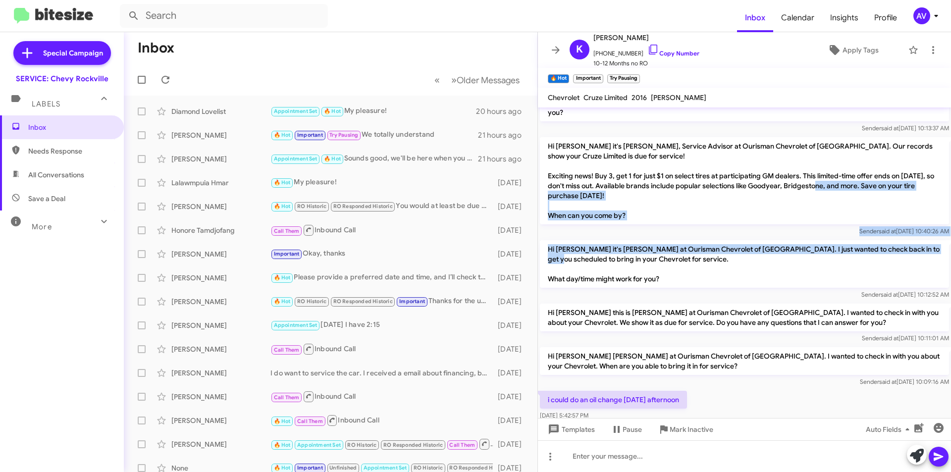
drag, startPoint x: 944, startPoint y: 184, endPoint x: 951, endPoint y: 248, distance: 64.4
click at [951, 250] on cdk-virtual-scroll-viewport "Hi [PERSON_NAME], this is [PERSON_NAME], Service Advisor at Ourisman Chevrolet …" at bounding box center [744, 263] width 413 height 311
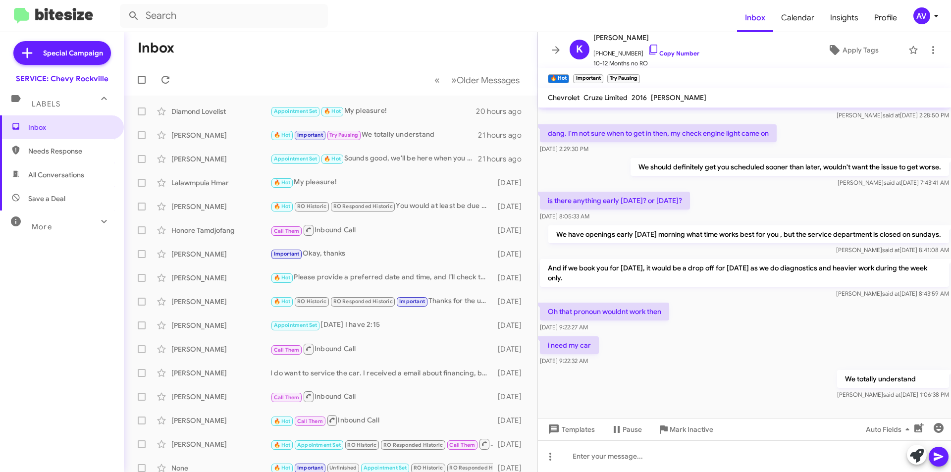
scroll to position [729, 0]
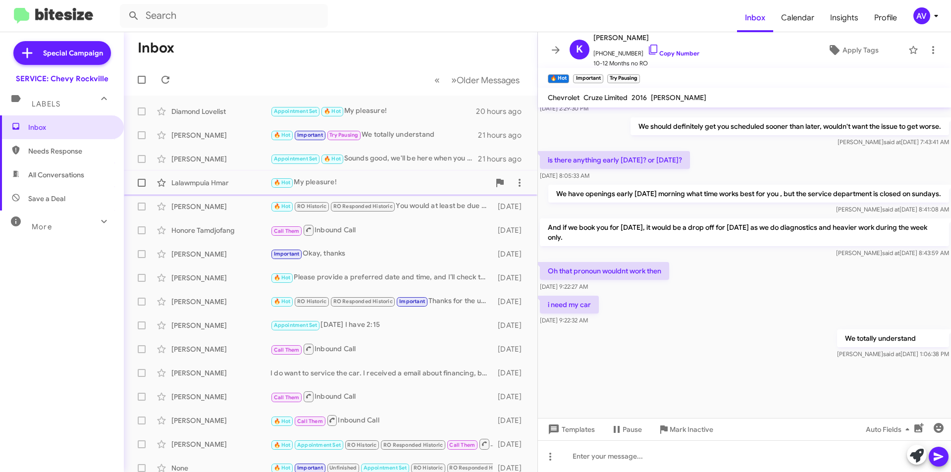
click at [389, 176] on div "Lalawmpuia Hmar 🔥 Hot My pleasure! [DATE]" at bounding box center [331, 183] width 398 height 20
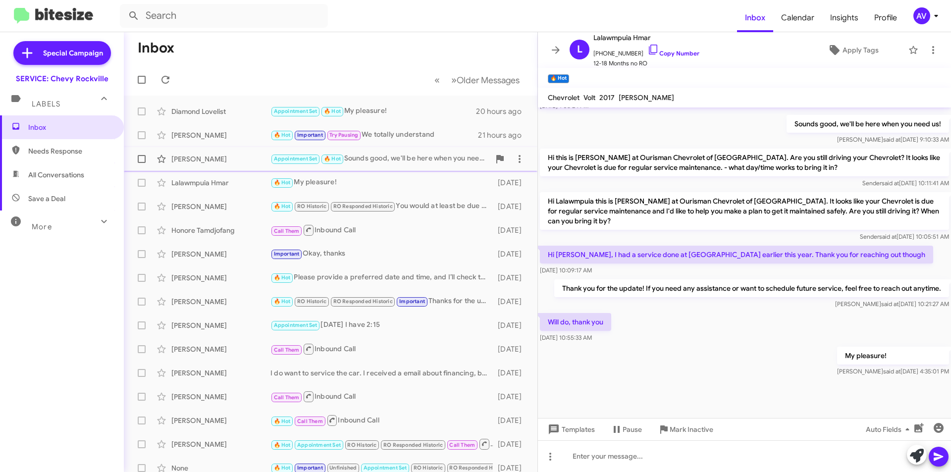
click at [404, 161] on div "Appointment Set 🔥 Hot Sounds good, we'll be here when you need us!" at bounding box center [381, 158] width 220 height 11
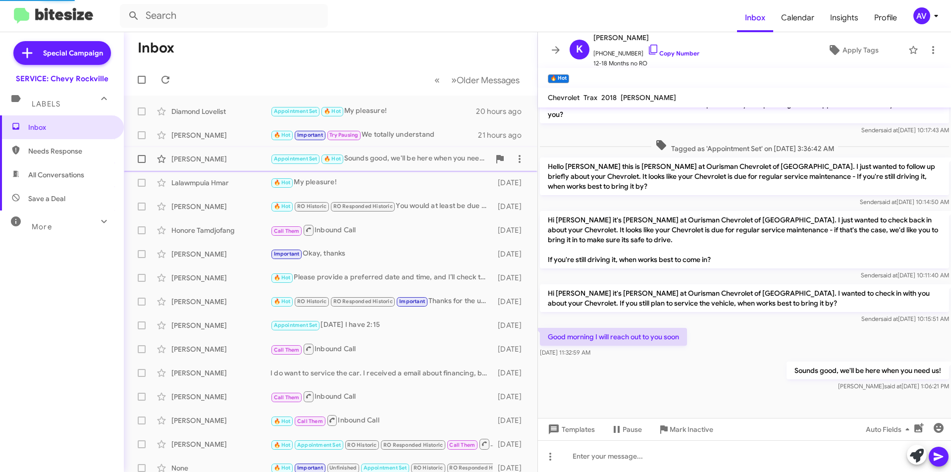
scroll to position [254, 0]
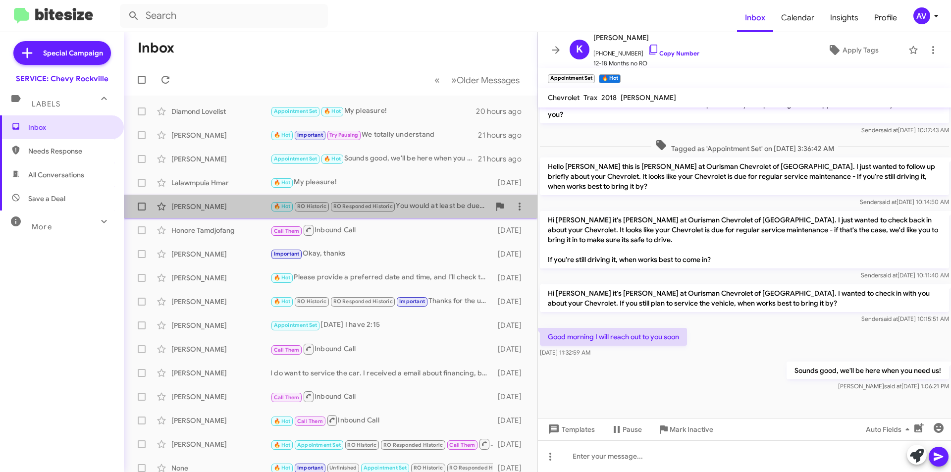
click at [410, 210] on div "🔥 Hot RO Historic RO Responded Historic You would at least be due for the tire …" at bounding box center [381, 206] width 220 height 11
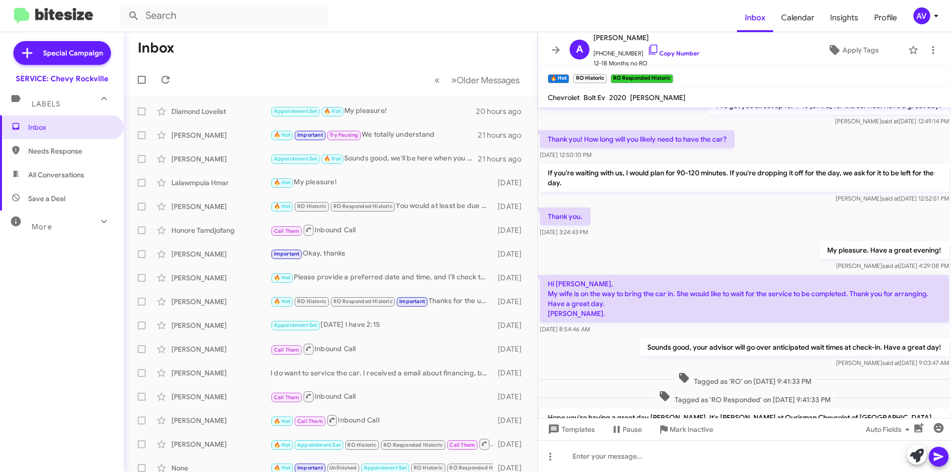
scroll to position [580, 0]
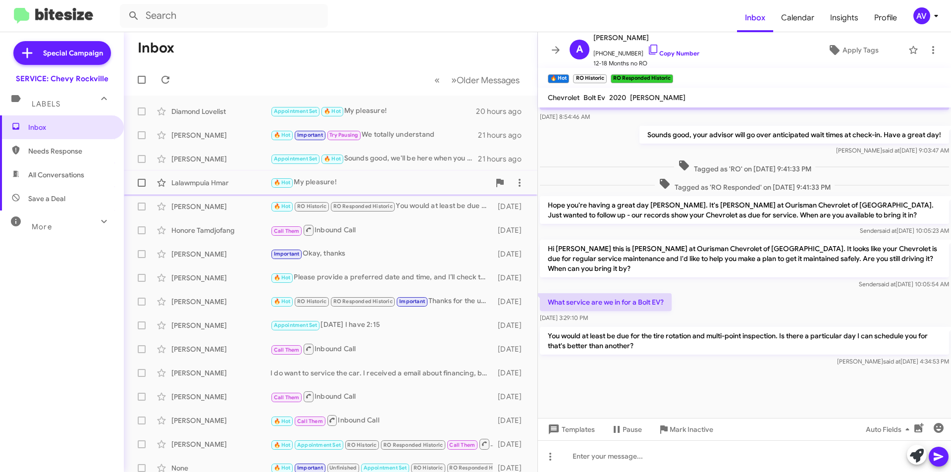
click at [388, 187] on div "🔥 Hot My pleasure!" at bounding box center [381, 182] width 220 height 11
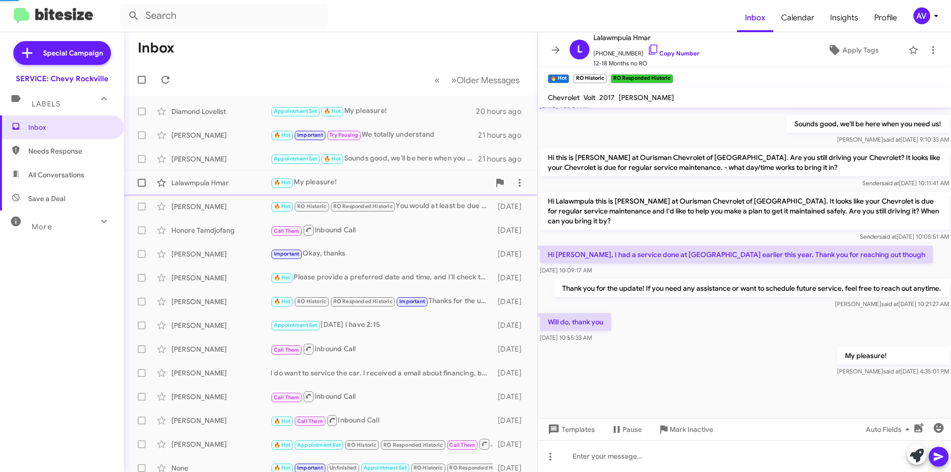
scroll to position [328, 0]
click at [436, 210] on div "🔥 Hot RO Historic RO Responded Historic You would at least be due for the tire …" at bounding box center [381, 206] width 220 height 11
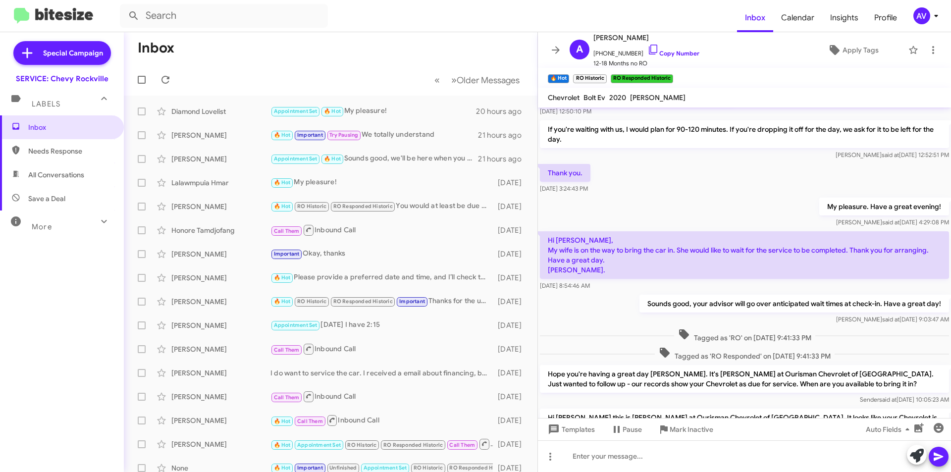
scroll to position [580, 0]
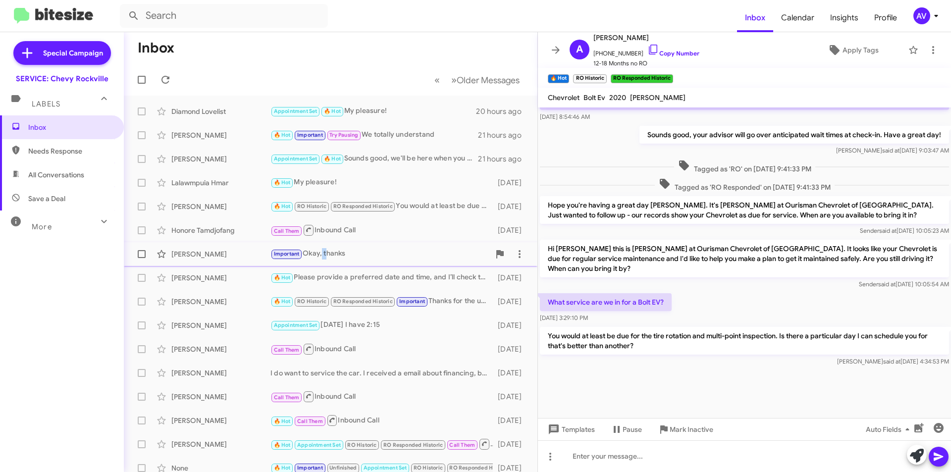
click at [327, 257] on div "Important Okay, thanks" at bounding box center [381, 253] width 220 height 11
drag, startPoint x: 356, startPoint y: 234, endPoint x: 358, endPoint y: 242, distance: 8.2
click at [358, 242] on span "Honore Tamdjofang Call Them Inbound Call [DATE]" at bounding box center [331, 231] width 414 height 24
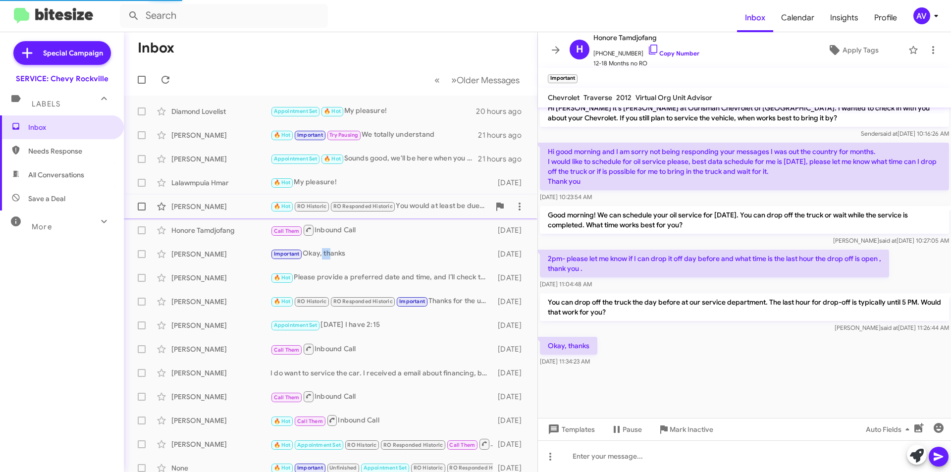
scroll to position [260, 0]
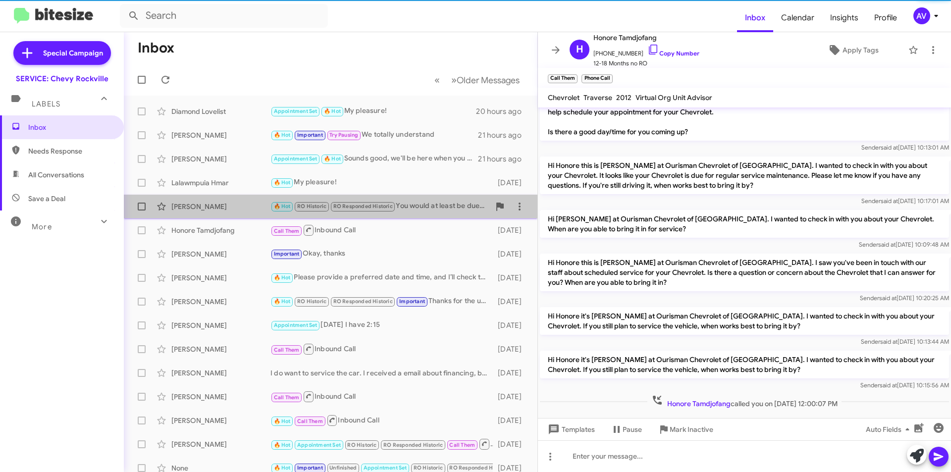
click at [416, 205] on div "🔥 Hot RO Historic RO Responded Historic You would at least be due for the tire …" at bounding box center [381, 206] width 220 height 11
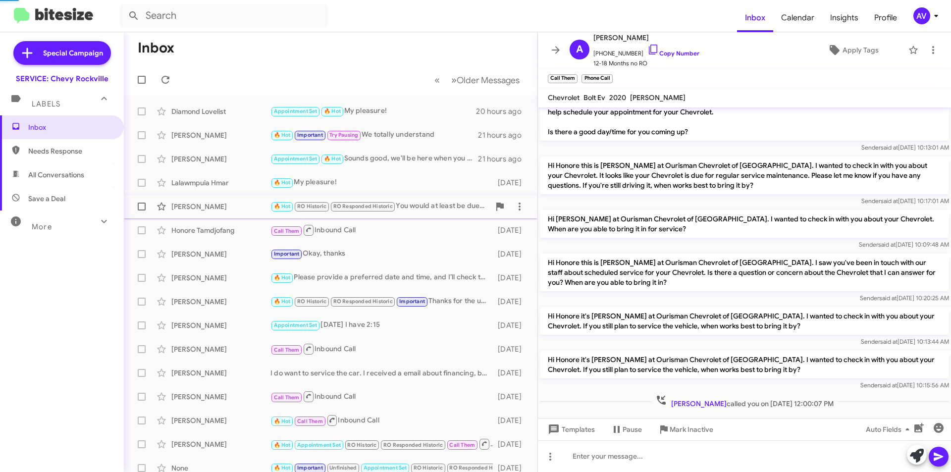
scroll to position [580, 0]
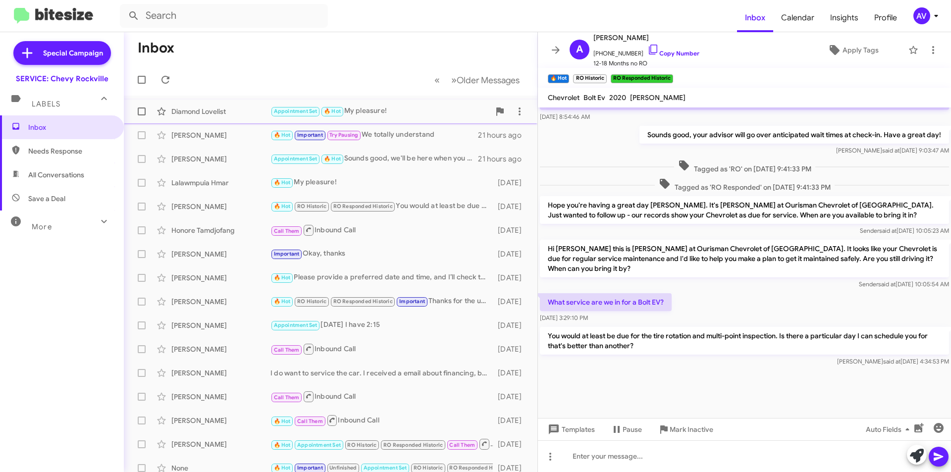
click at [382, 103] on div "Diamond Lovelist Appointment Set 🔥 Hot My pleasure! 20 hours ago" at bounding box center [331, 112] width 398 height 20
